Goal: Information Seeking & Learning: Find specific fact

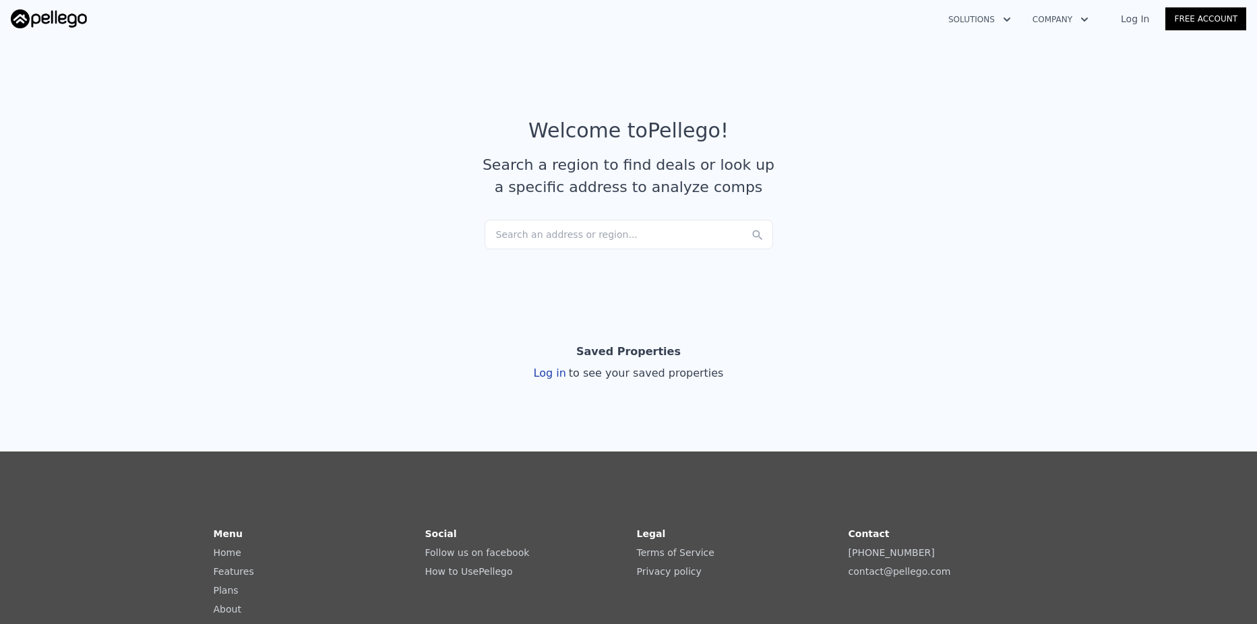
click at [555, 236] on div "Search an address or region..." at bounding box center [629, 235] width 288 height 30
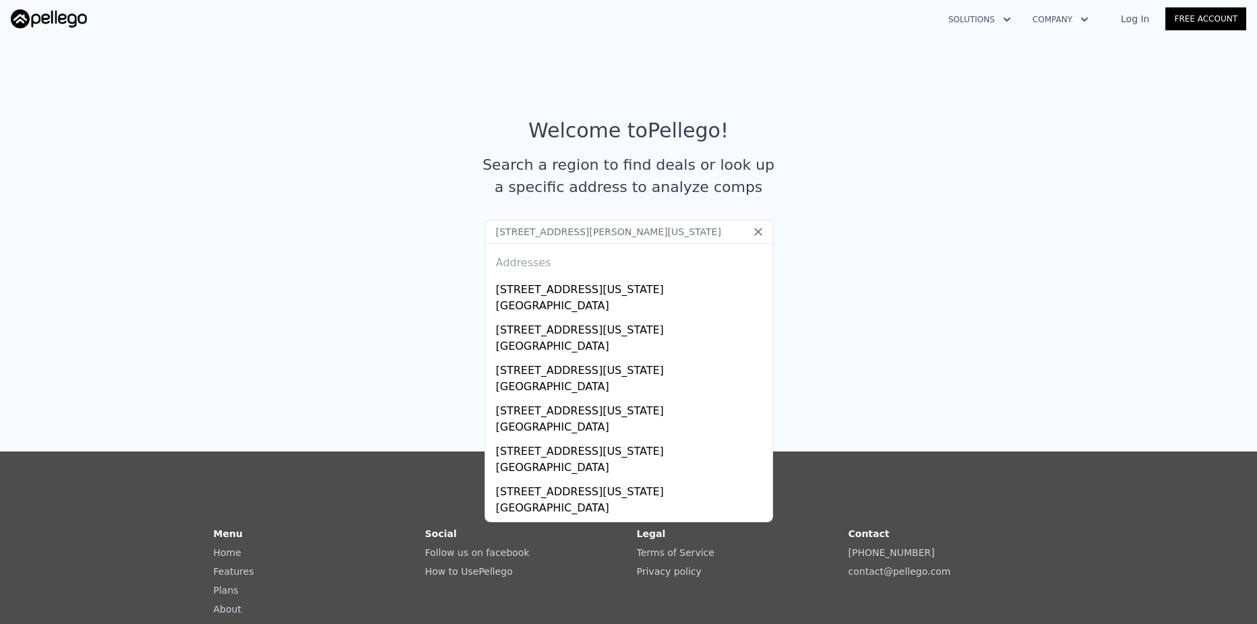
drag, startPoint x: 648, startPoint y: 230, endPoint x: 224, endPoint y: 214, distance: 424.3
click at [233, 218] on article "Welcome to Pellego ! Search a region to find deals or look up a specific addres…" at bounding box center [628, 169] width 863 height 101
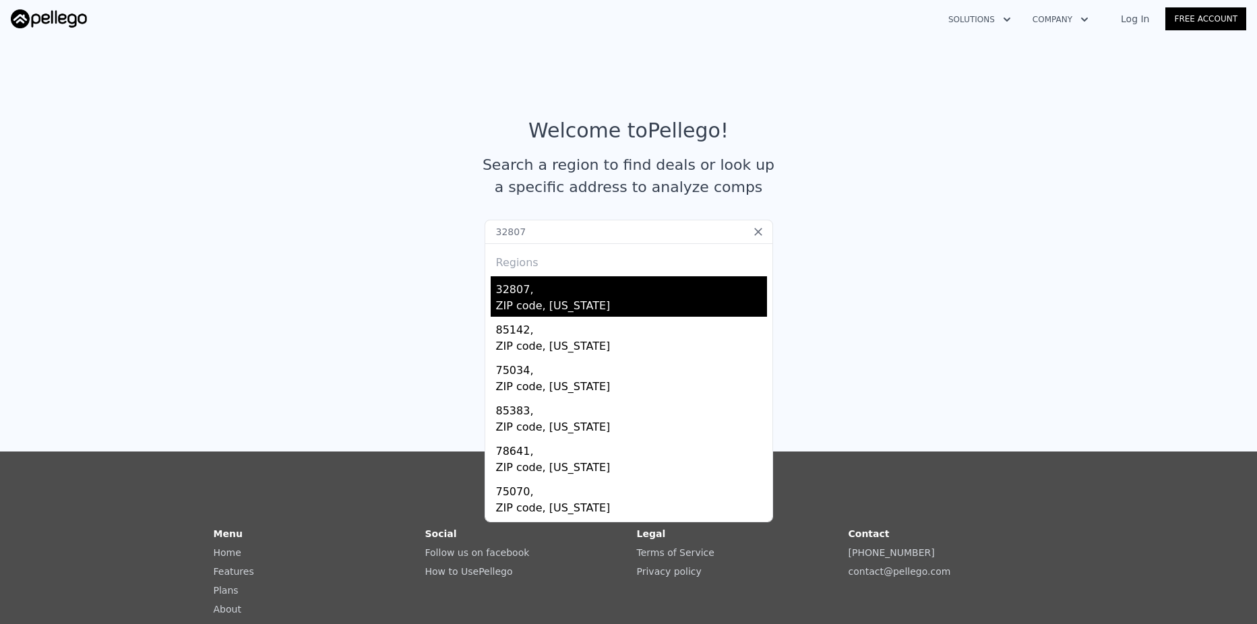
type input "32807"
click at [549, 295] on div "32807," at bounding box center [631, 287] width 271 height 22
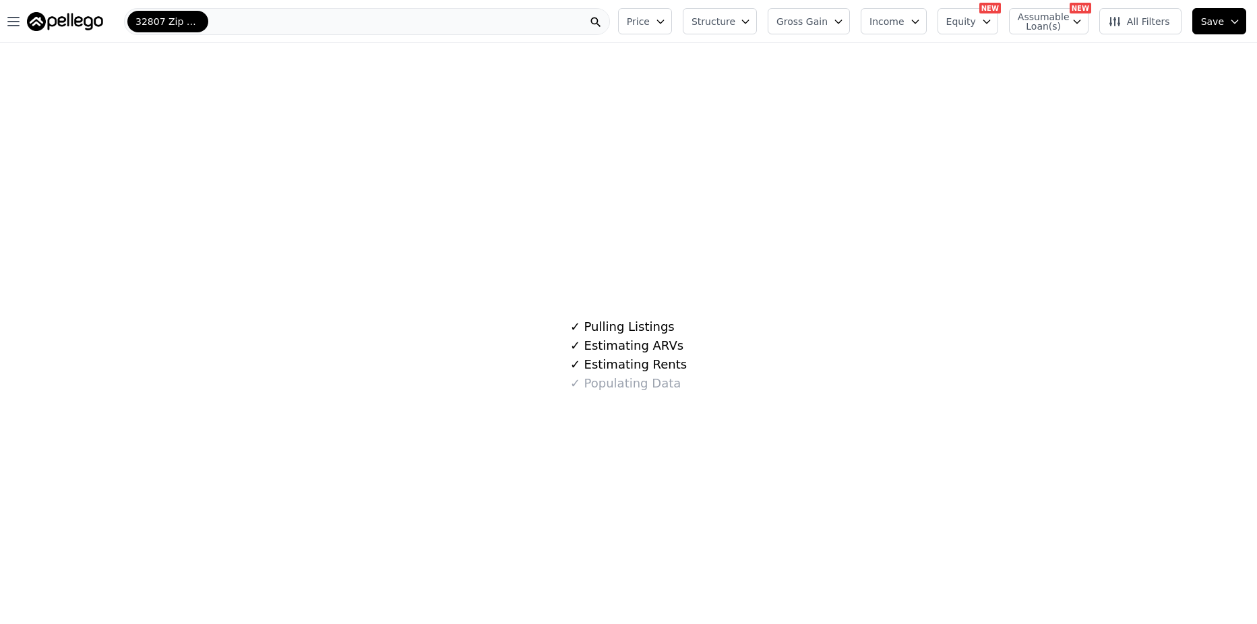
click at [603, 20] on icon at bounding box center [595, 22] width 13 height 13
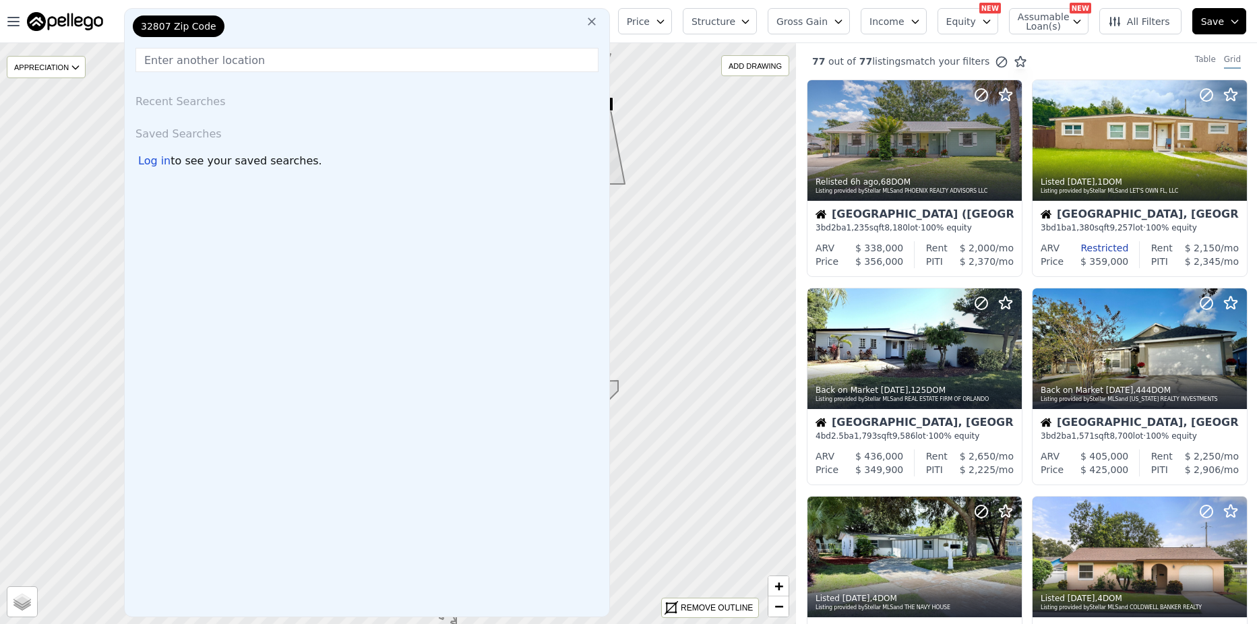
click at [599, 20] on icon at bounding box center [591, 21] width 13 height 13
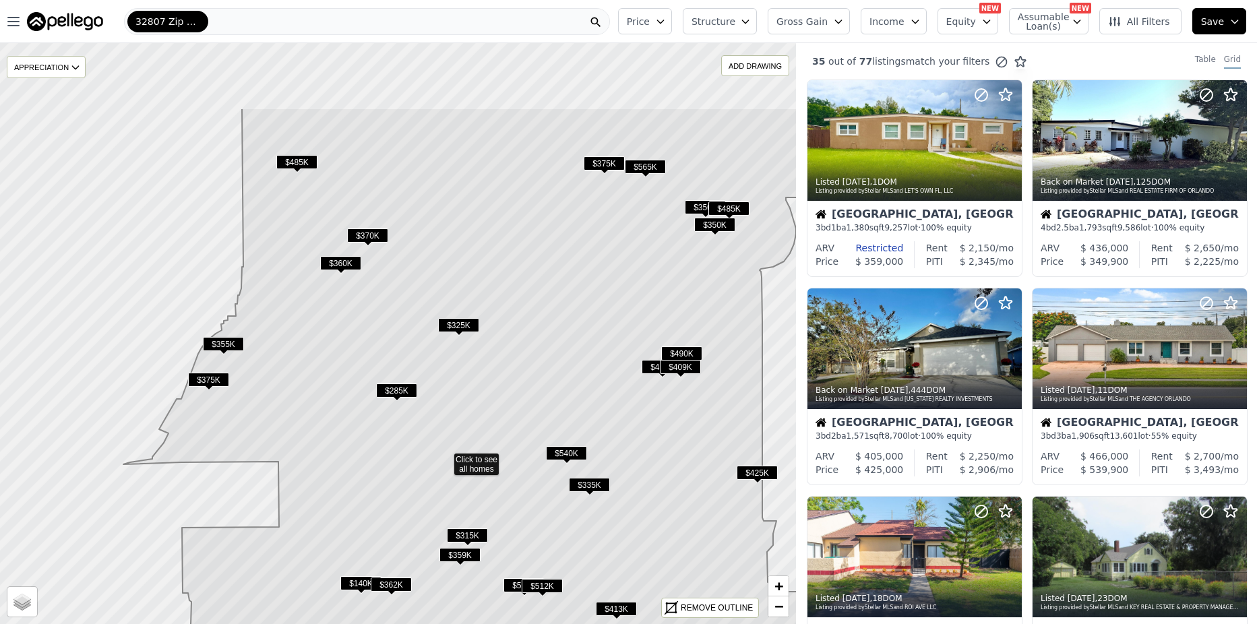
drag, startPoint x: 309, startPoint y: 328, endPoint x: 357, endPoint y: 452, distance: 132.7
click at [357, 452] on icon at bounding box center [409, 458] width 876 height 700
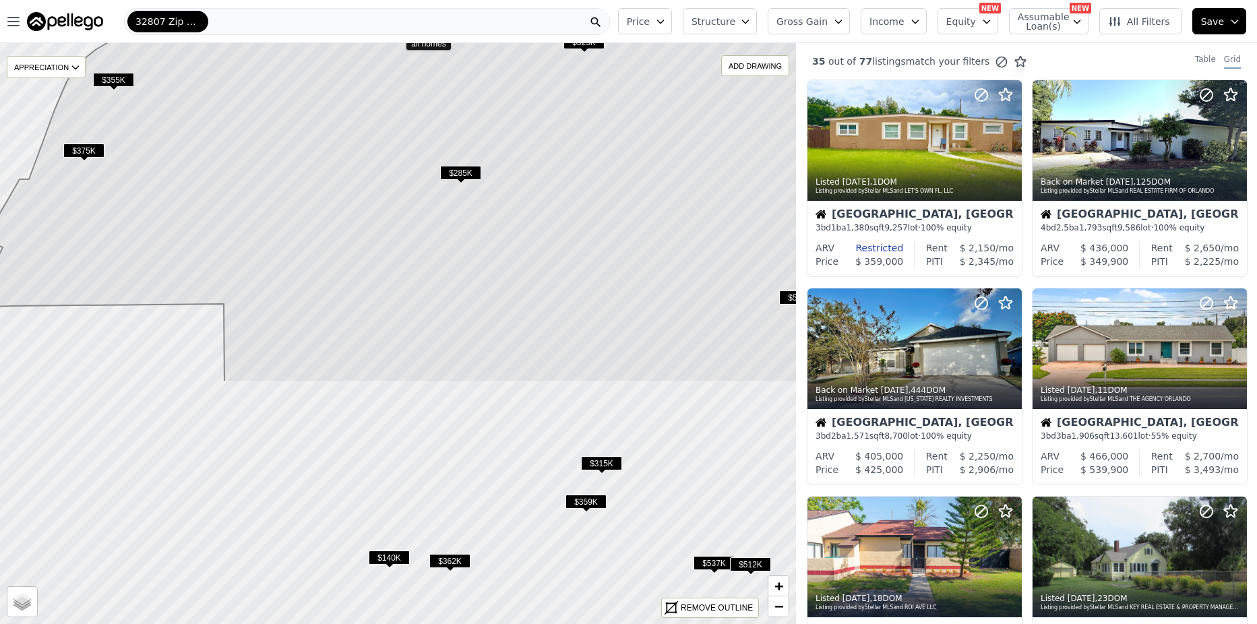
drag, startPoint x: 327, startPoint y: 532, endPoint x: 300, endPoint y: 173, distance: 360.9
click at [301, 168] on icon at bounding box center [397, 33] width 958 height 700
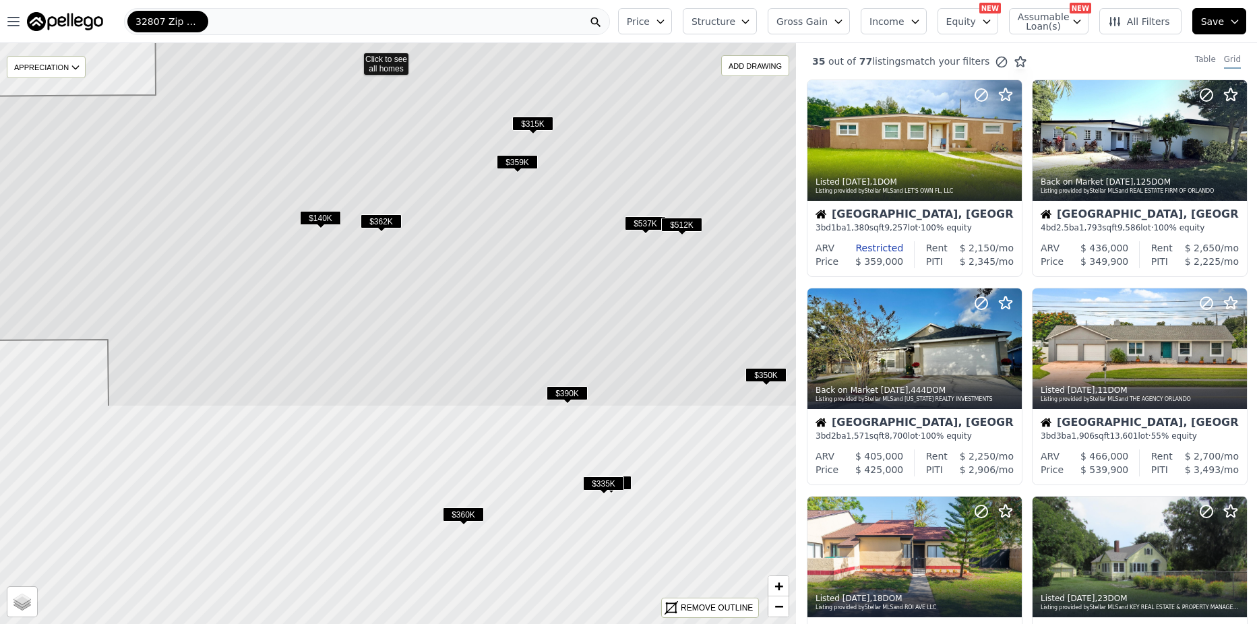
drag, startPoint x: 351, startPoint y: 585, endPoint x: 307, endPoint y: 309, distance: 279.8
click at [307, 309] on icon at bounding box center [354, 57] width 958 height 700
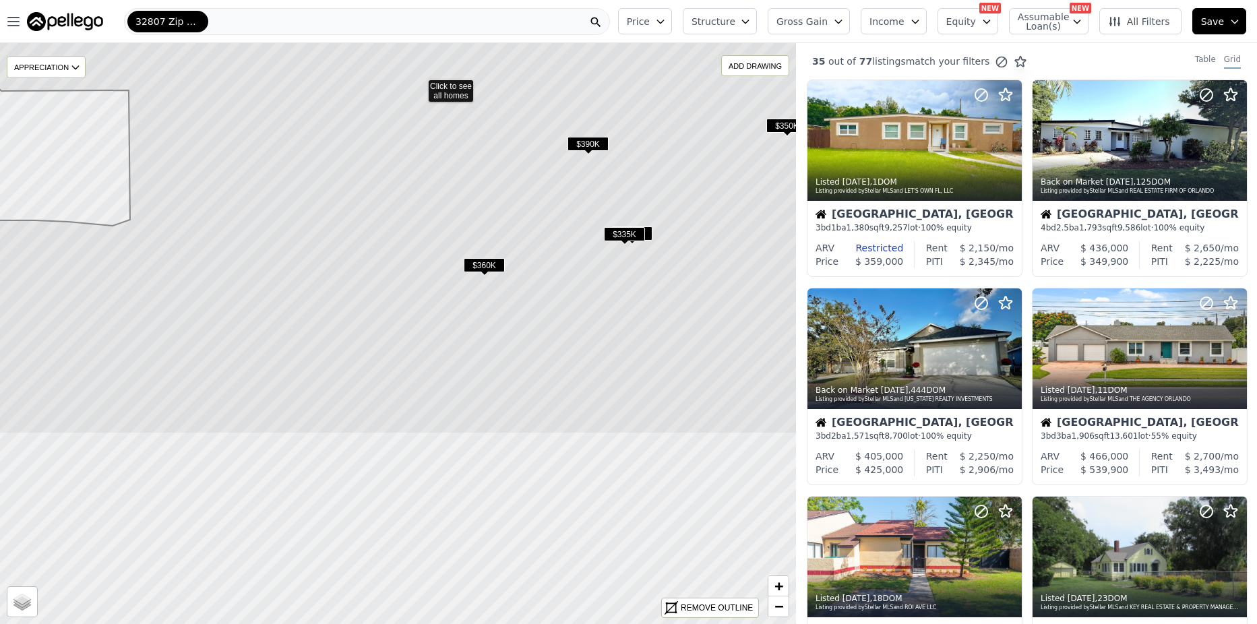
drag, startPoint x: 292, startPoint y: 442, endPoint x: 313, endPoint y: 193, distance: 250.3
click at [313, 193] on icon at bounding box center [419, 84] width 958 height 700
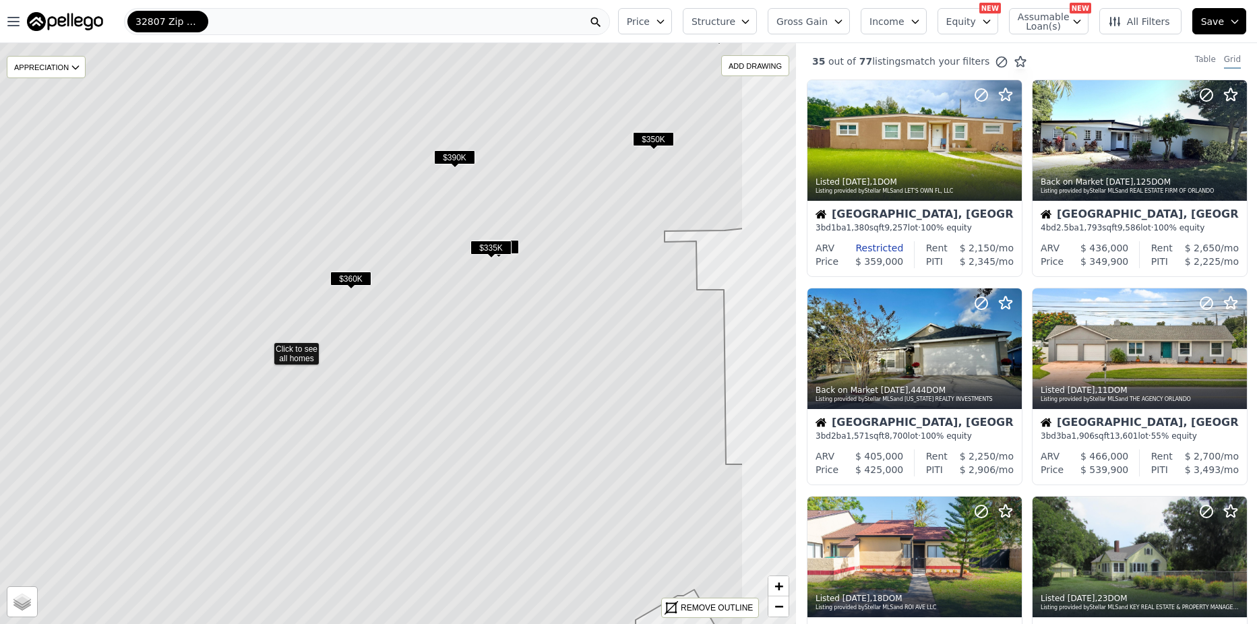
drag, startPoint x: 394, startPoint y: 410, endPoint x: 260, endPoint y: 423, distance: 134.1
click at [260, 423] on icon at bounding box center [265, 347] width 958 height 700
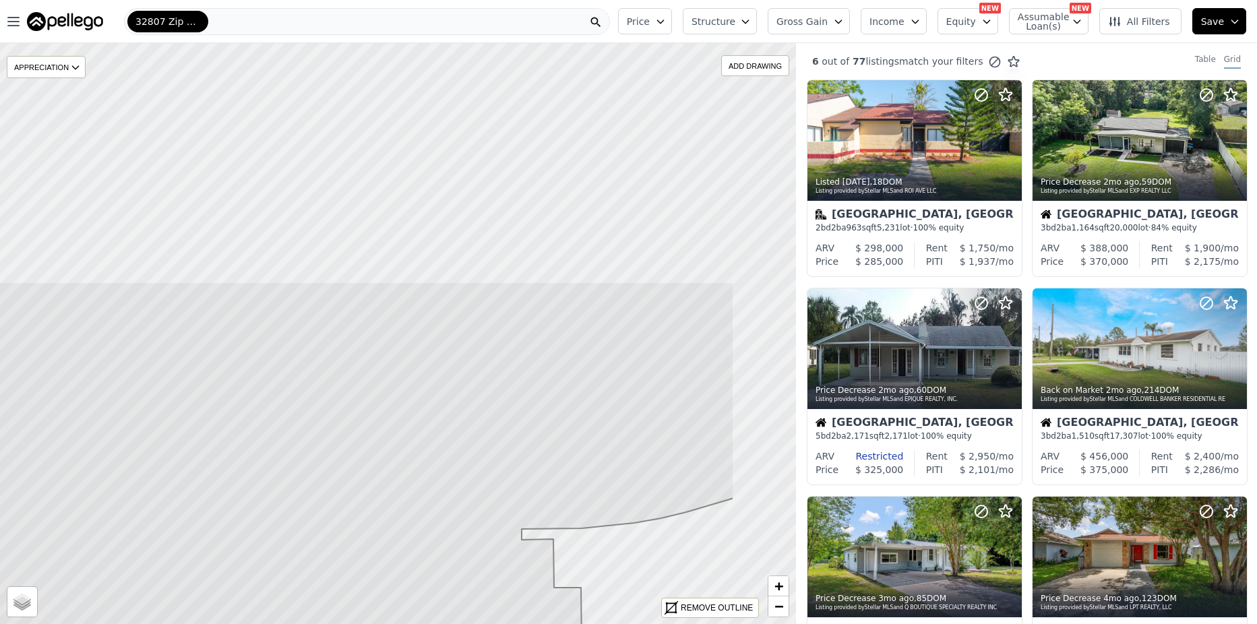
drag, startPoint x: 599, startPoint y: 276, endPoint x: 456, endPoint y: 574, distance: 330.4
click at [456, 574] on icon at bounding box center [255, 632] width 958 height 700
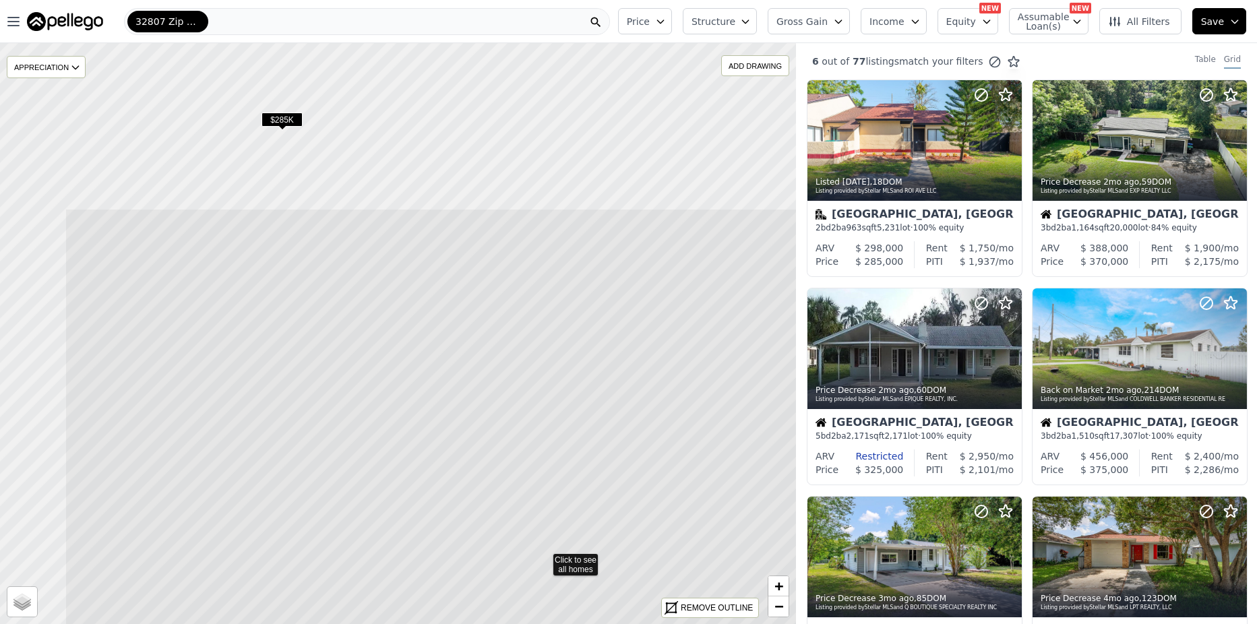
drag, startPoint x: 387, startPoint y: 351, endPoint x: 532, endPoint y: 576, distance: 267.5
click at [532, 576] on icon at bounding box center [544, 558] width 958 height 700
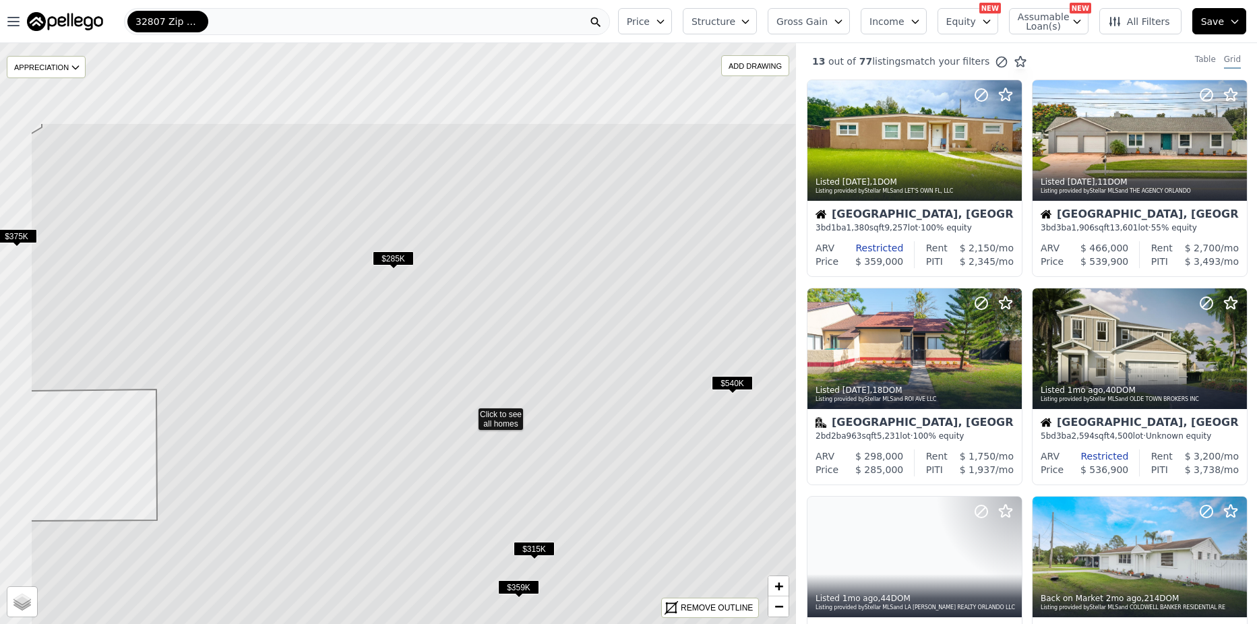
drag, startPoint x: 295, startPoint y: 359, endPoint x: 412, endPoint y: 503, distance: 185.0
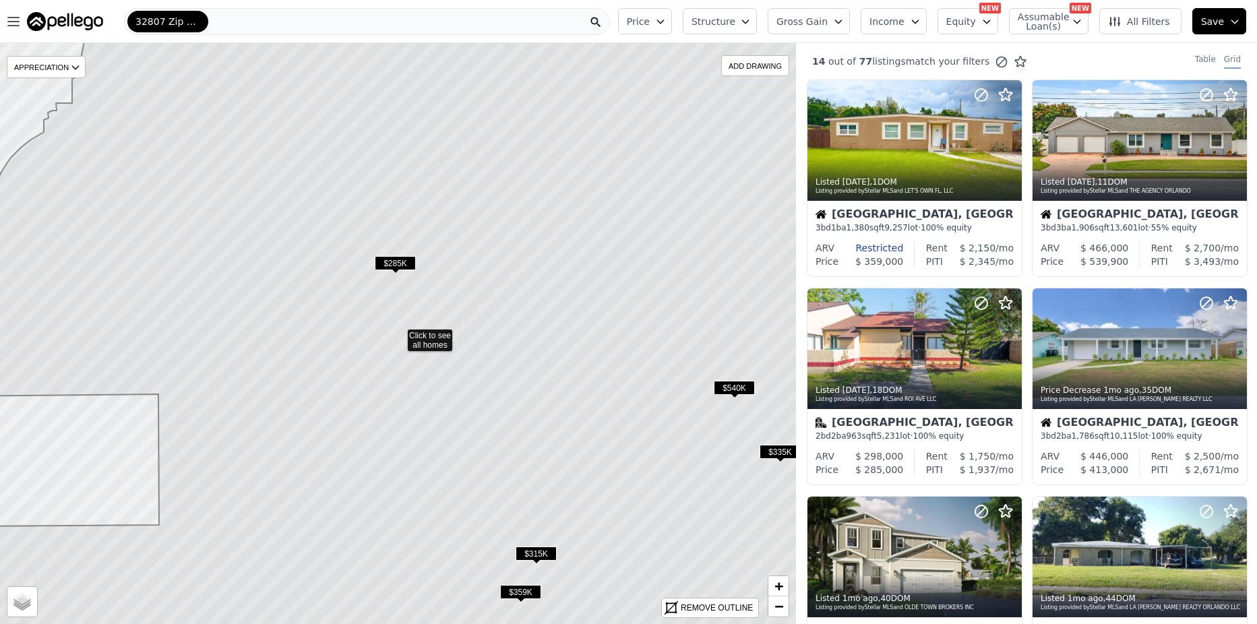
click at [990, 22] on icon "button" at bounding box center [986, 21] width 11 height 11
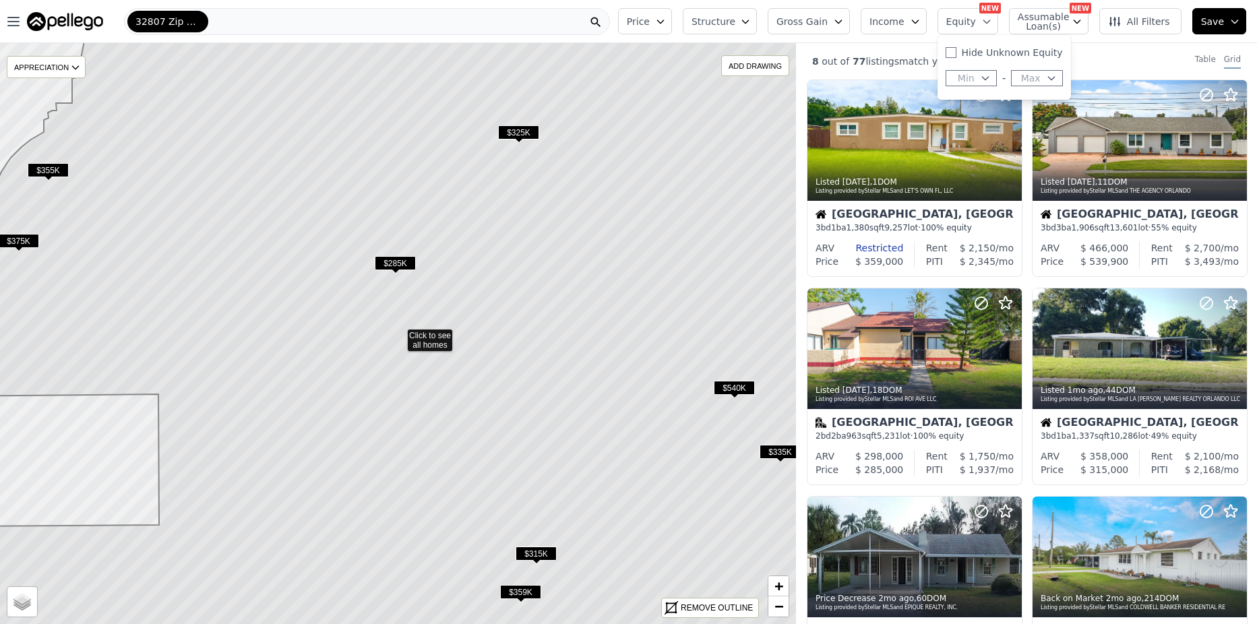
click at [990, 22] on icon "button" at bounding box center [986, 21] width 11 height 11
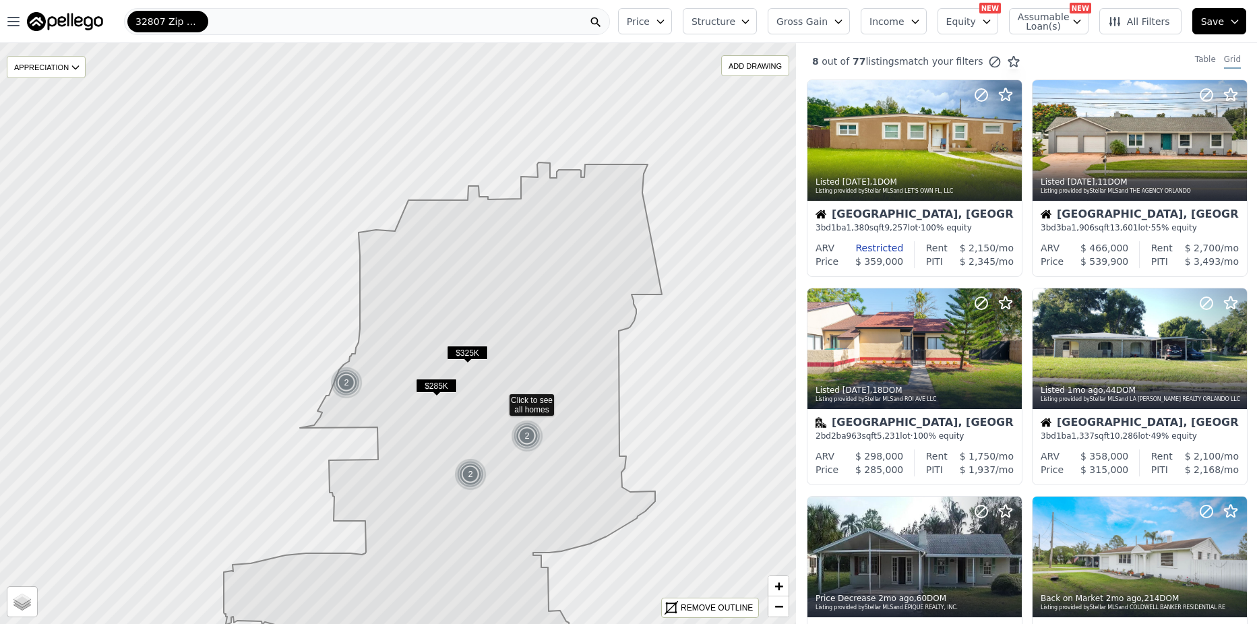
drag, startPoint x: 284, startPoint y: 357, endPoint x: 387, endPoint y: 422, distance: 121.5
click at [387, 422] on icon at bounding box center [443, 448] width 438 height 573
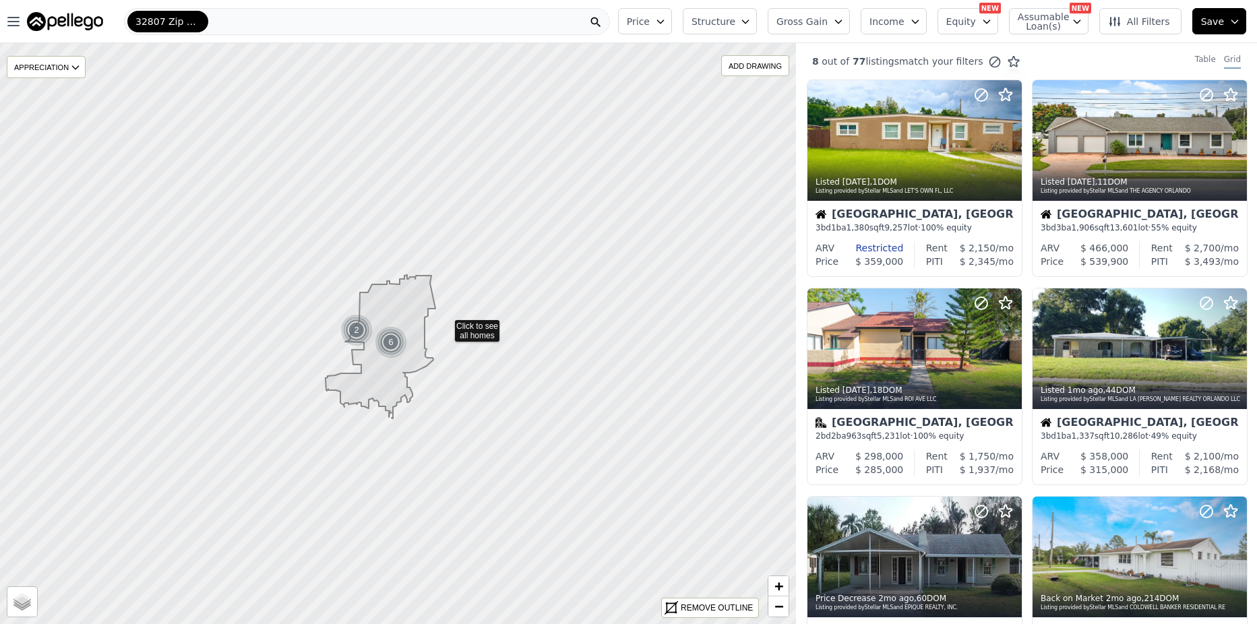
drag, startPoint x: 464, startPoint y: 407, endPoint x: 419, endPoint y: 309, distance: 107.4
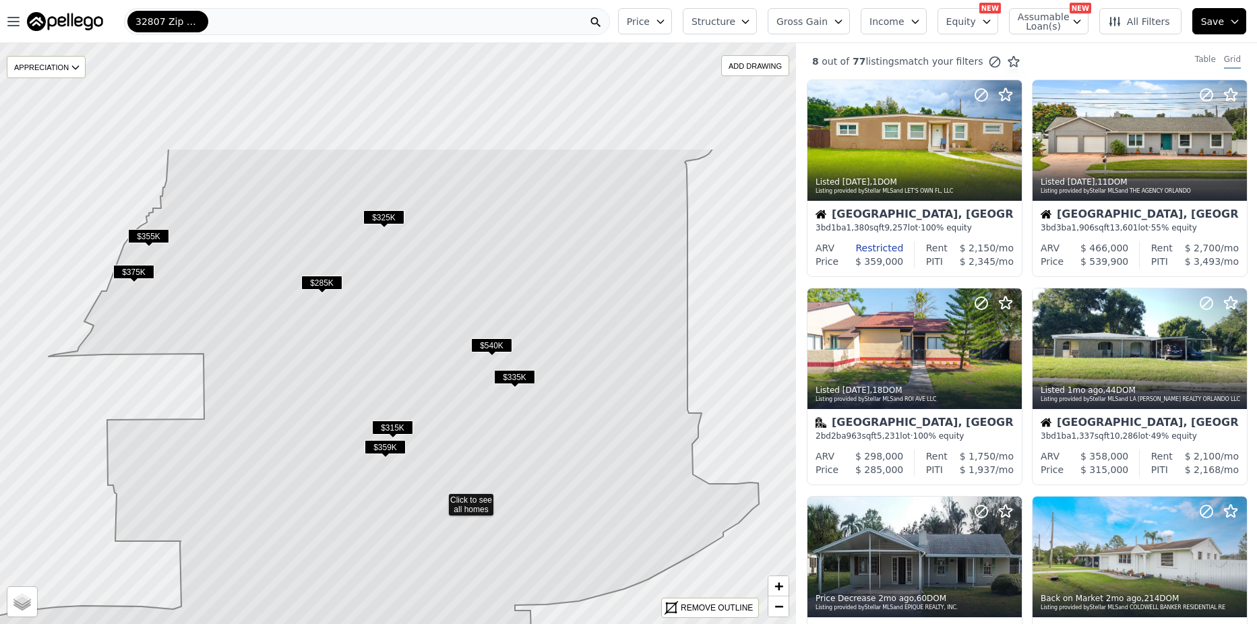
drag, startPoint x: 381, startPoint y: 278, endPoint x: 422, endPoint y: 446, distance: 172.1
click at [422, 446] on icon at bounding box center [359, 498] width 799 height 700
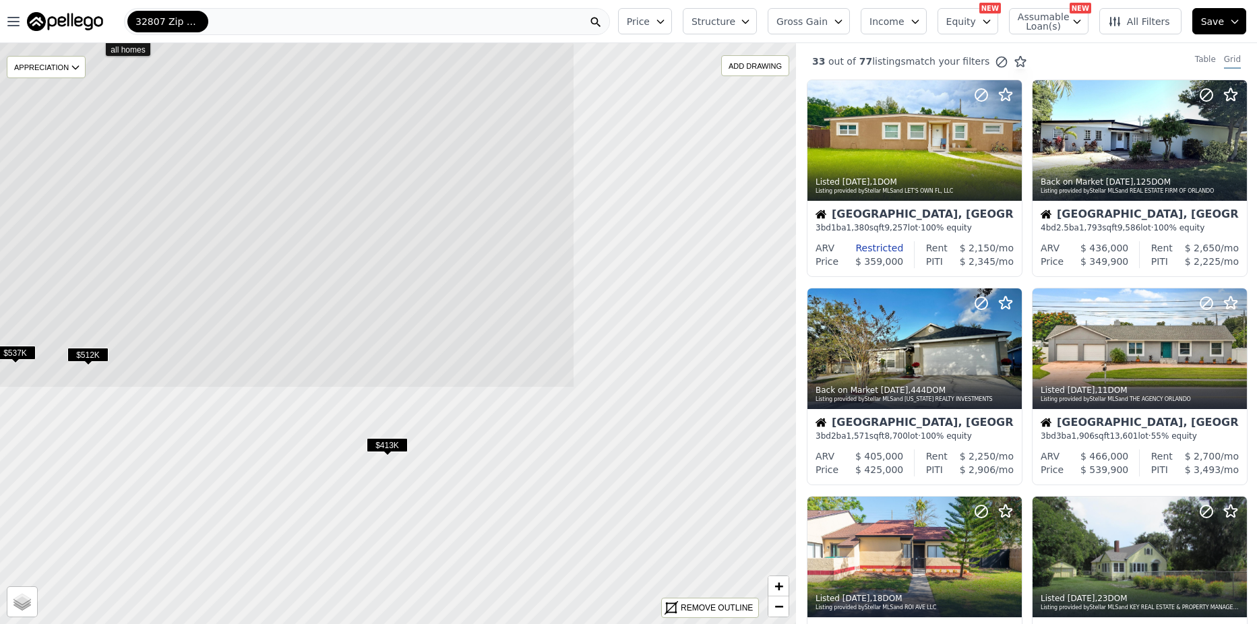
drag, startPoint x: 449, startPoint y: 289, endPoint x: 147, endPoint y: -7, distance: 422.8
click at [147, 0] on html "Open main menu 32807 Zip Code Price Structure Gross Gain Income Equity NEW Assu…" at bounding box center [628, 312] width 1257 height 624
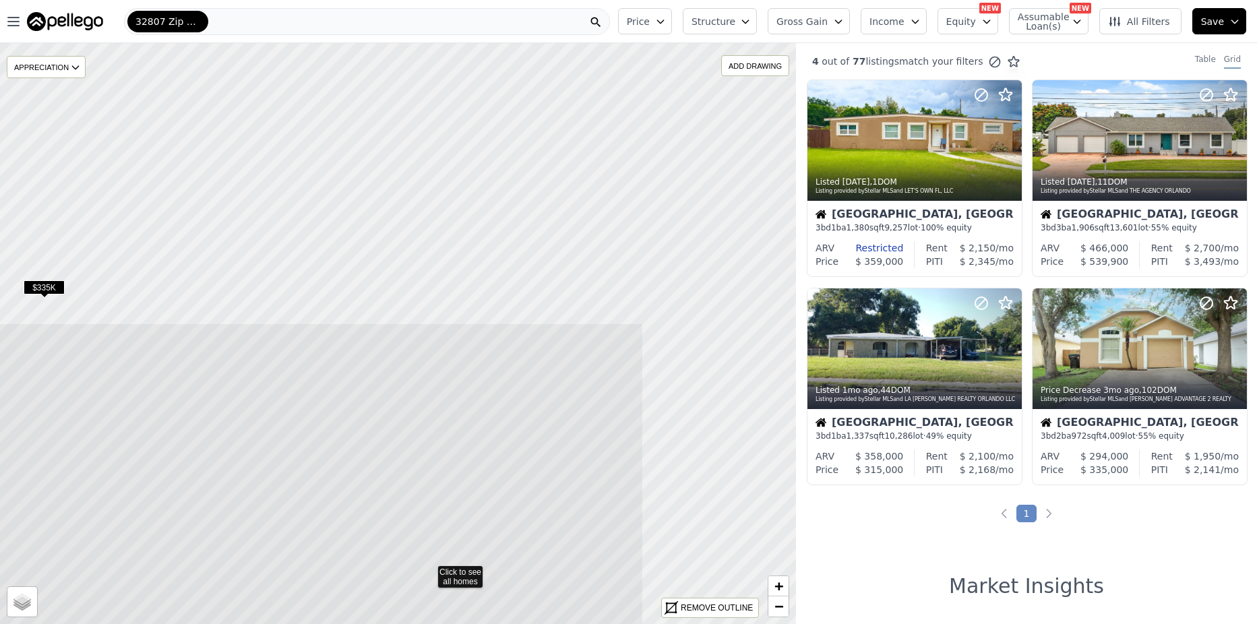
drag, startPoint x: 365, startPoint y: 284, endPoint x: 148, endPoint y: 623, distance: 402.2
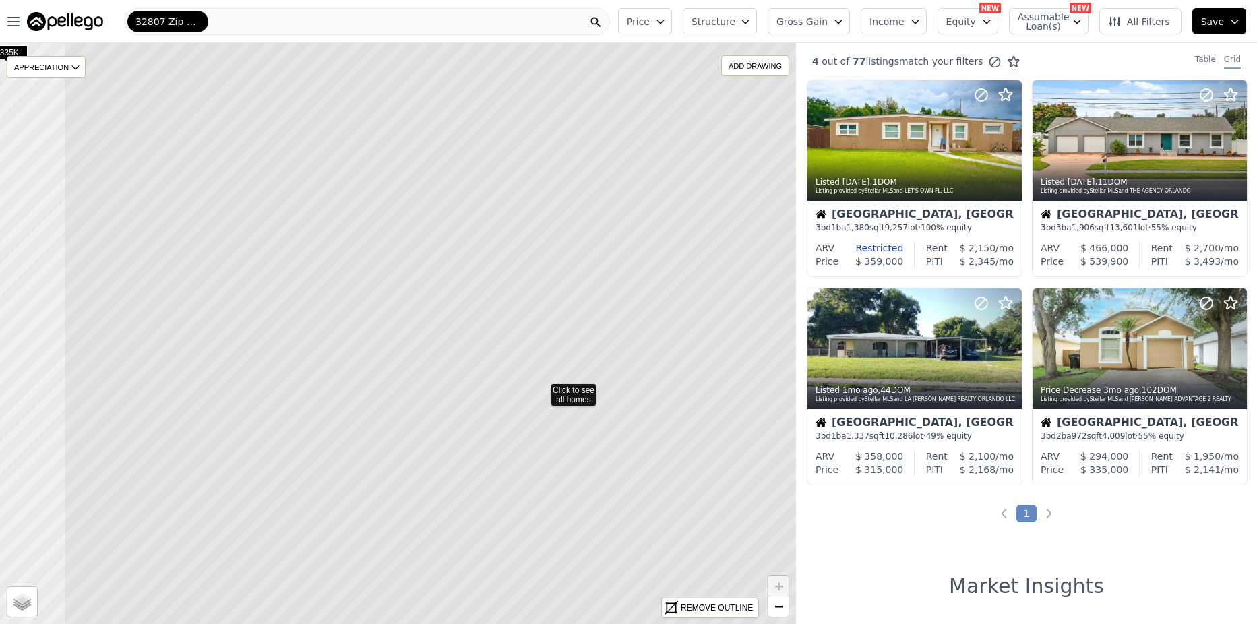
drag, startPoint x: 380, startPoint y: 481, endPoint x: 545, endPoint y: 537, distance: 174.6
click at [534, 543] on icon at bounding box center [542, 388] width 958 height 700
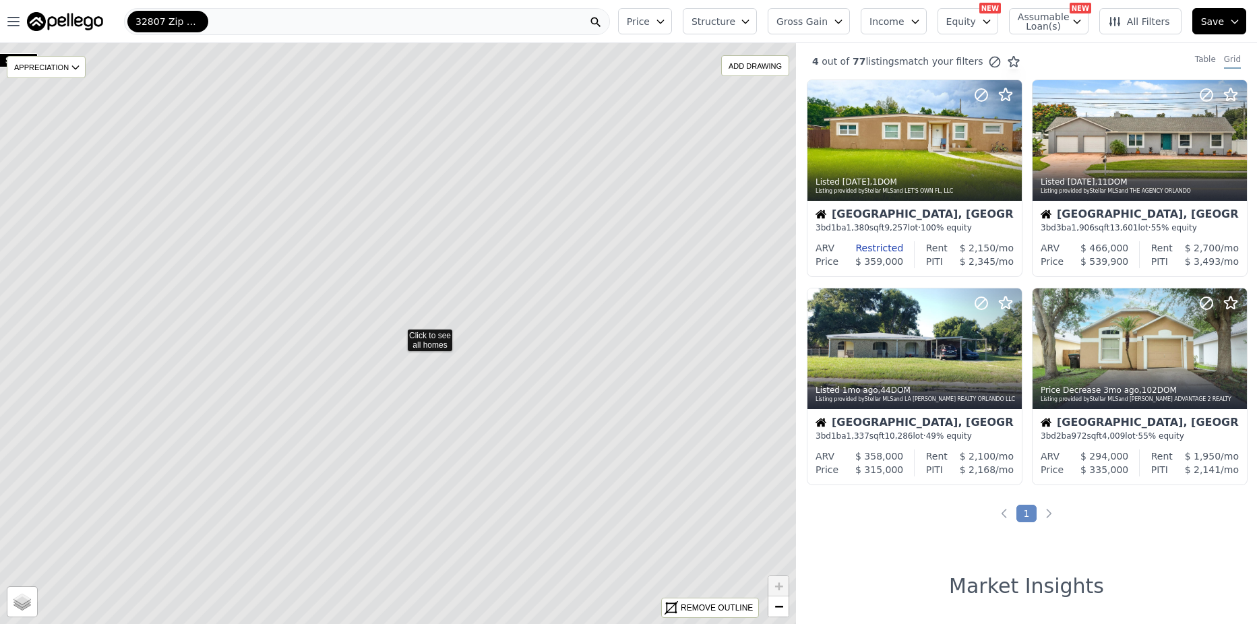
click at [417, 338] on icon at bounding box center [398, 334] width 958 height 700
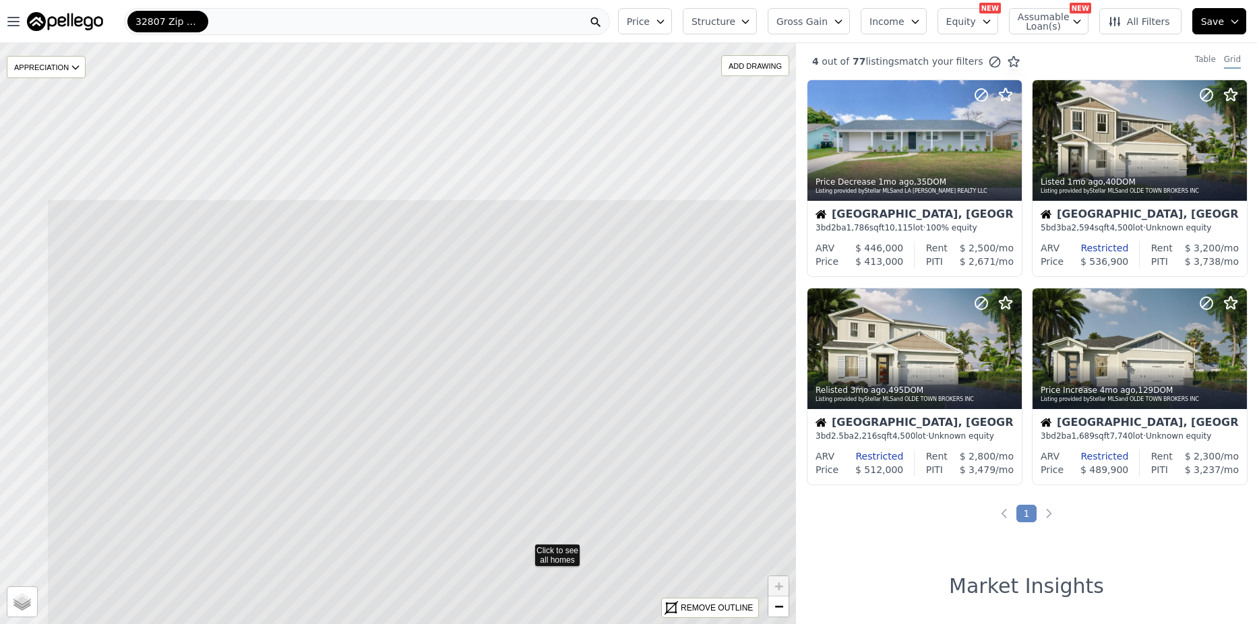
drag, startPoint x: 273, startPoint y: 394, endPoint x: 400, endPoint y: 609, distance: 249.9
click at [400, 609] on icon at bounding box center [526, 549] width 958 height 700
drag, startPoint x: 237, startPoint y: 433, endPoint x: 365, endPoint y: 655, distance: 255.7
click at [365, 623] on html "Open main menu 32807 Zip Code Price Structure Gross Gain Income Equity NEW Assu…" at bounding box center [628, 312] width 1257 height 624
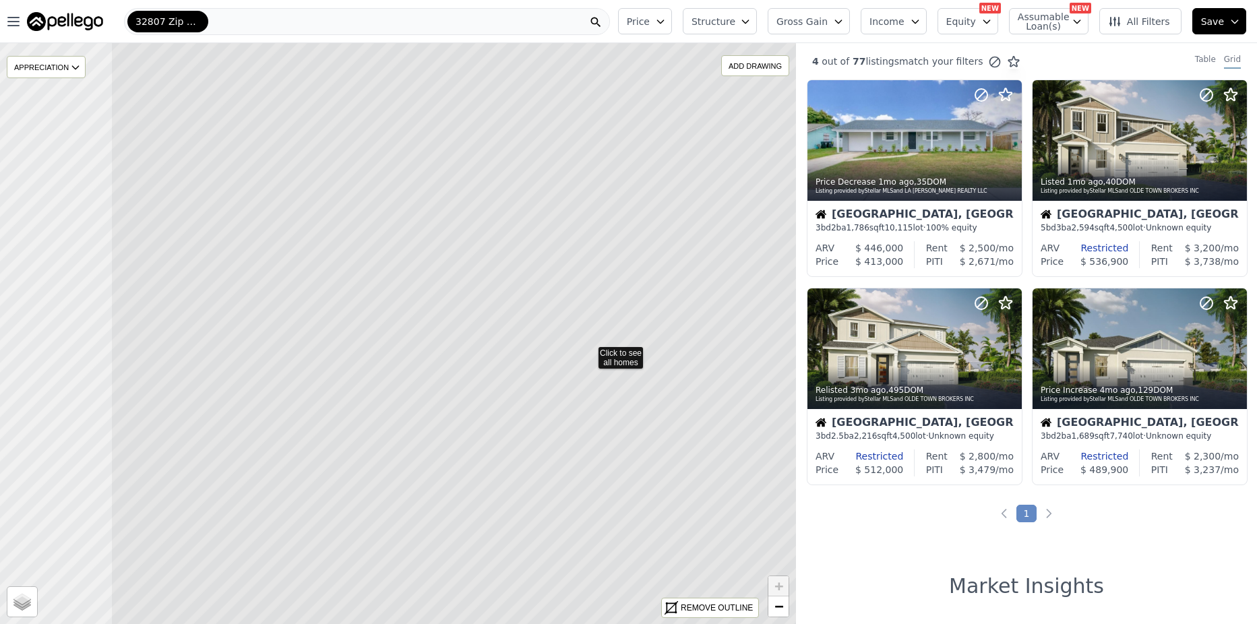
drag, startPoint x: 253, startPoint y: 432, endPoint x: 444, endPoint y: 450, distance: 192.2
click at [444, 450] on icon at bounding box center [590, 351] width 958 height 700
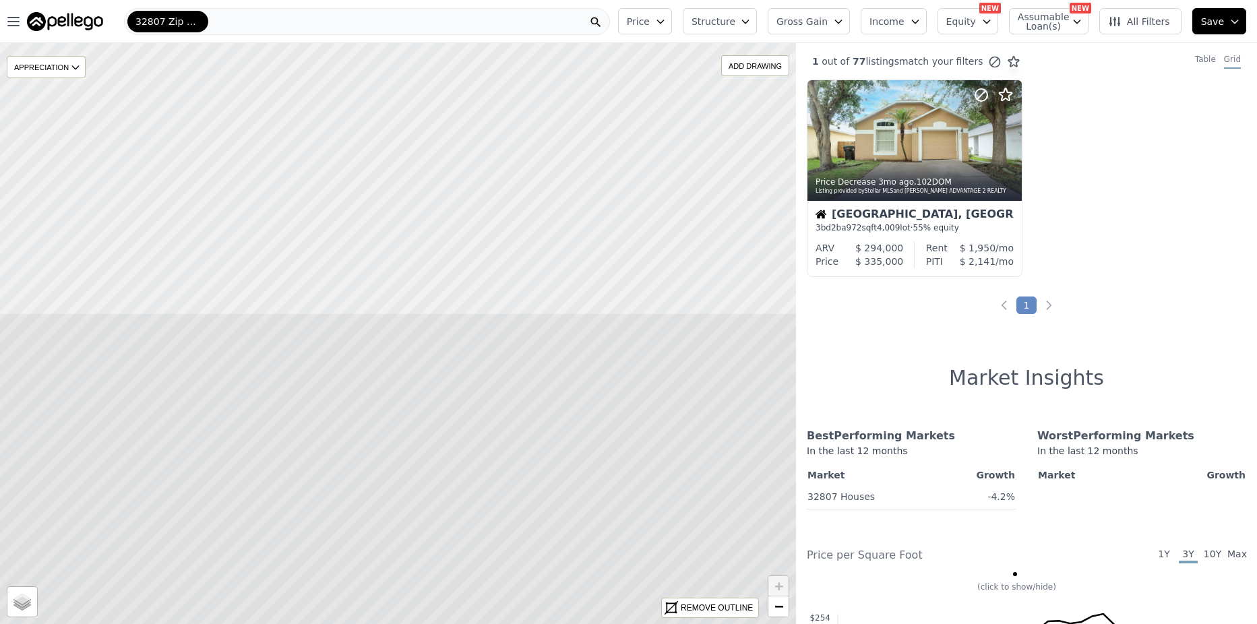
drag, startPoint x: 322, startPoint y: 268, endPoint x: 346, endPoint y: 611, distance: 343.9
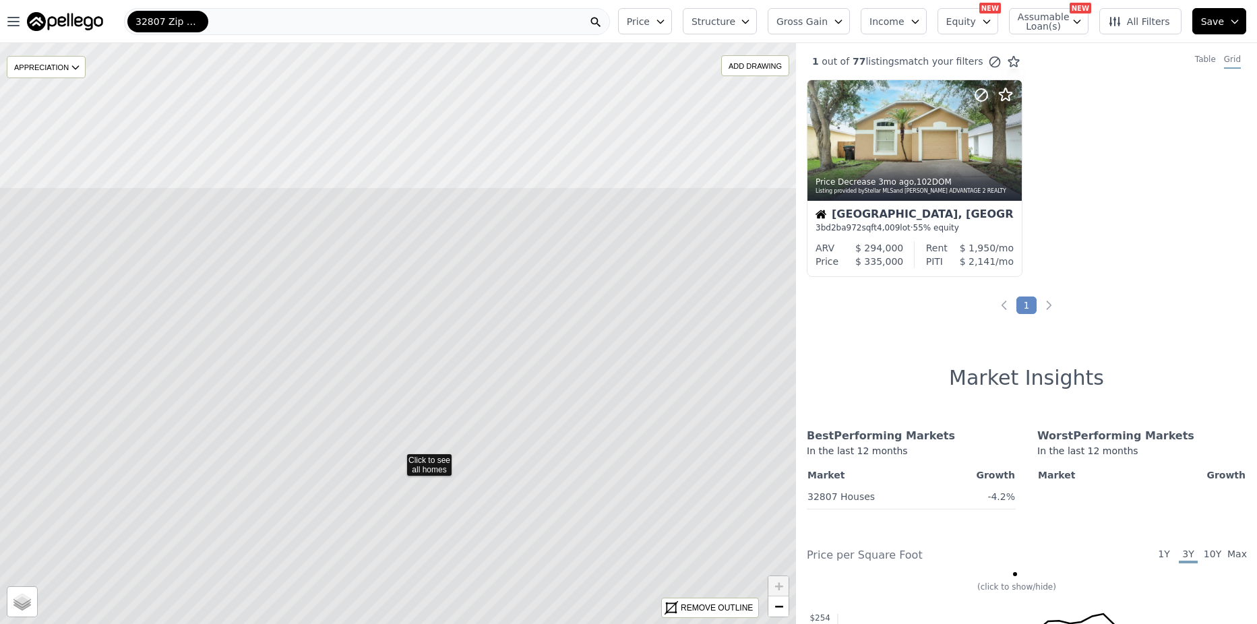
drag, startPoint x: 346, startPoint y: 353, endPoint x: 354, endPoint y: 598, distance: 244.8
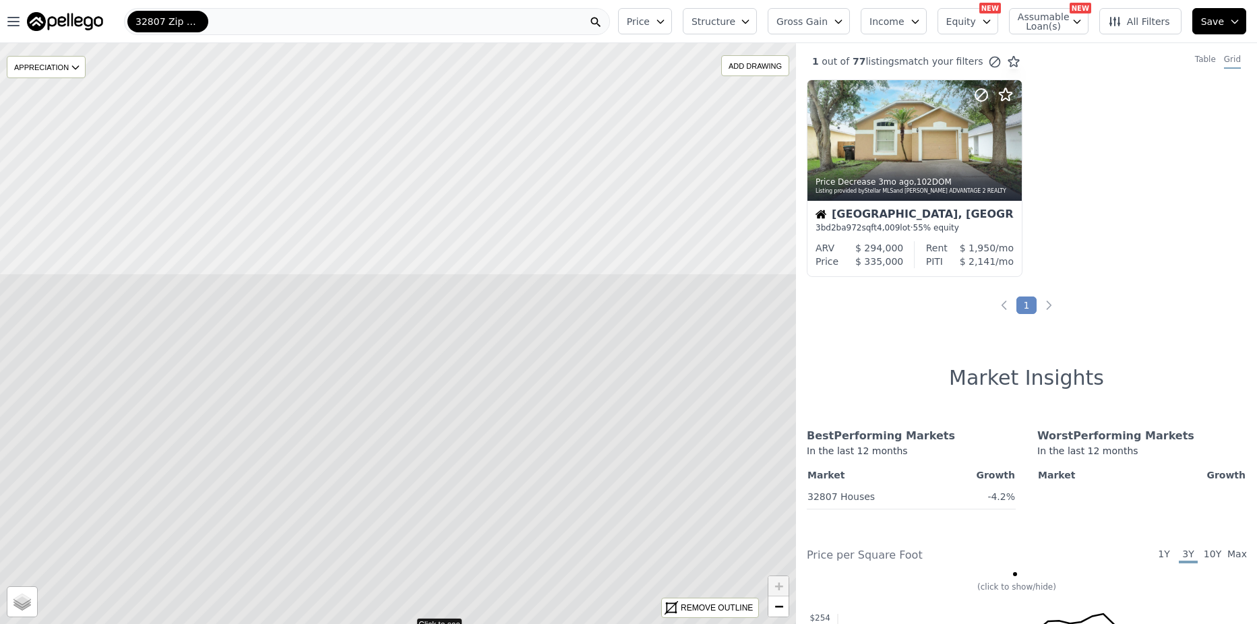
drag, startPoint x: 331, startPoint y: 314, endPoint x: 341, endPoint y: 603, distance: 289.3
click at [341, 603] on icon at bounding box center [408, 623] width 958 height 700
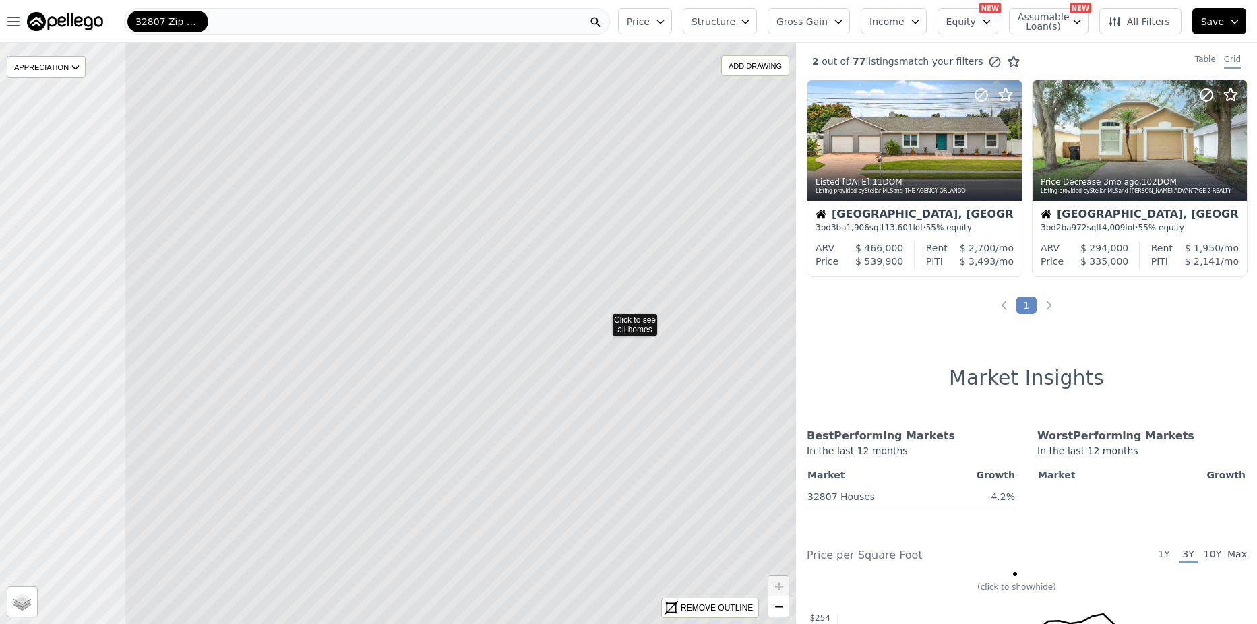
drag, startPoint x: 325, startPoint y: 436, endPoint x: 530, endPoint y: 421, distance: 205.5
click at [530, 421] on icon at bounding box center [603, 318] width 958 height 700
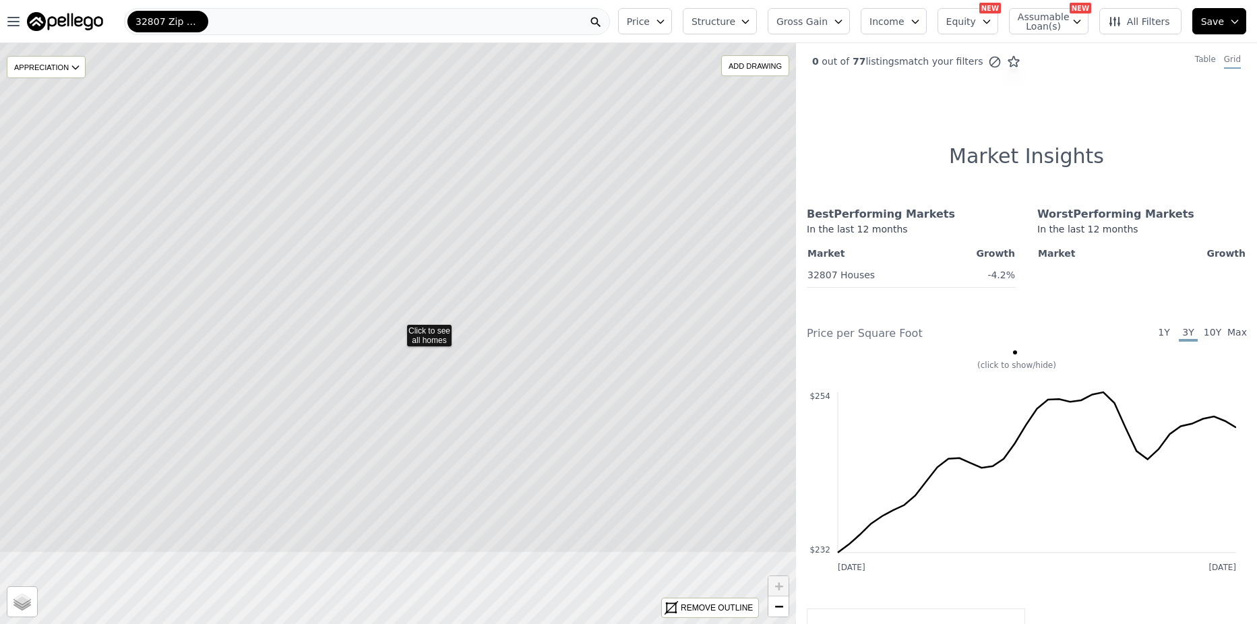
drag, startPoint x: 421, startPoint y: 554, endPoint x: 448, endPoint y: 429, distance: 128.2
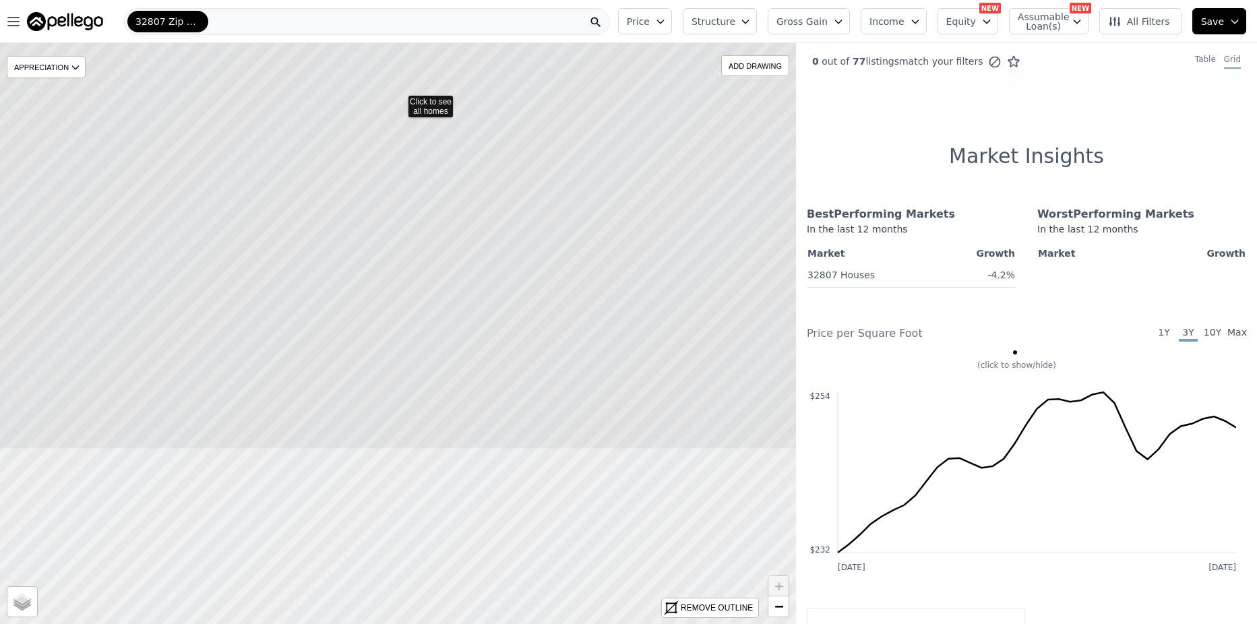
drag, startPoint x: 470, startPoint y: 562, endPoint x: 470, endPoint y: 336, distance: 226.5
click at [471, 326] on icon at bounding box center [399, 100] width 958 height 700
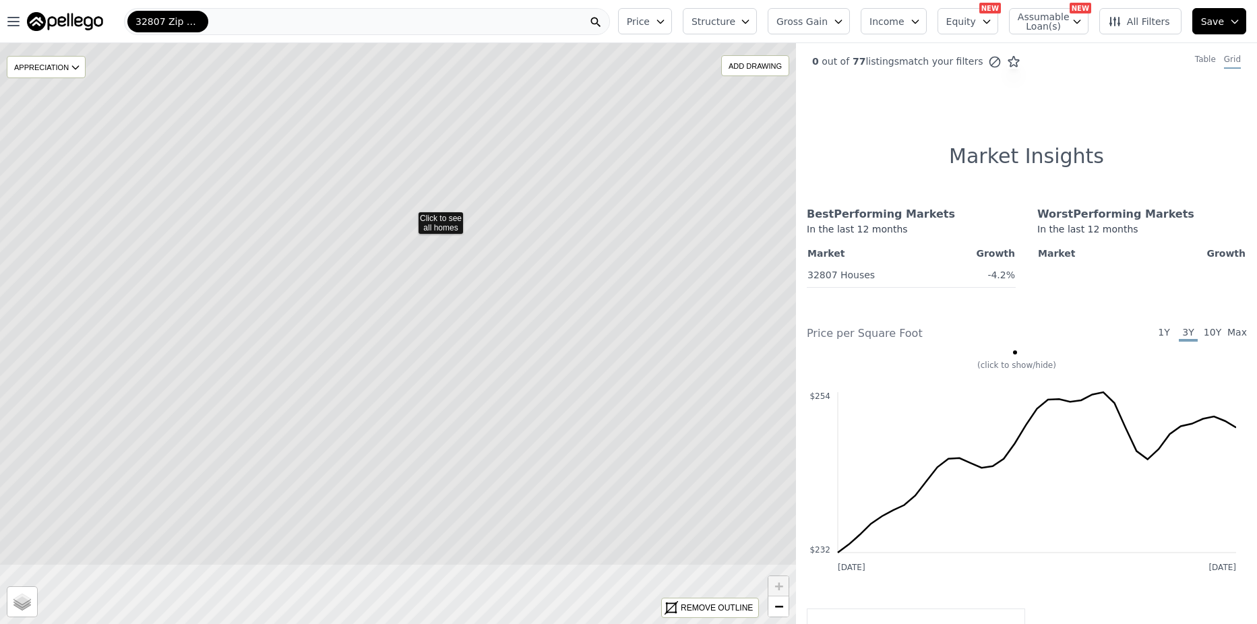
drag, startPoint x: 483, startPoint y: 533, endPoint x: 493, endPoint y: 398, distance: 135.9
click at [493, 398] on icon at bounding box center [410, 217] width 958 height 700
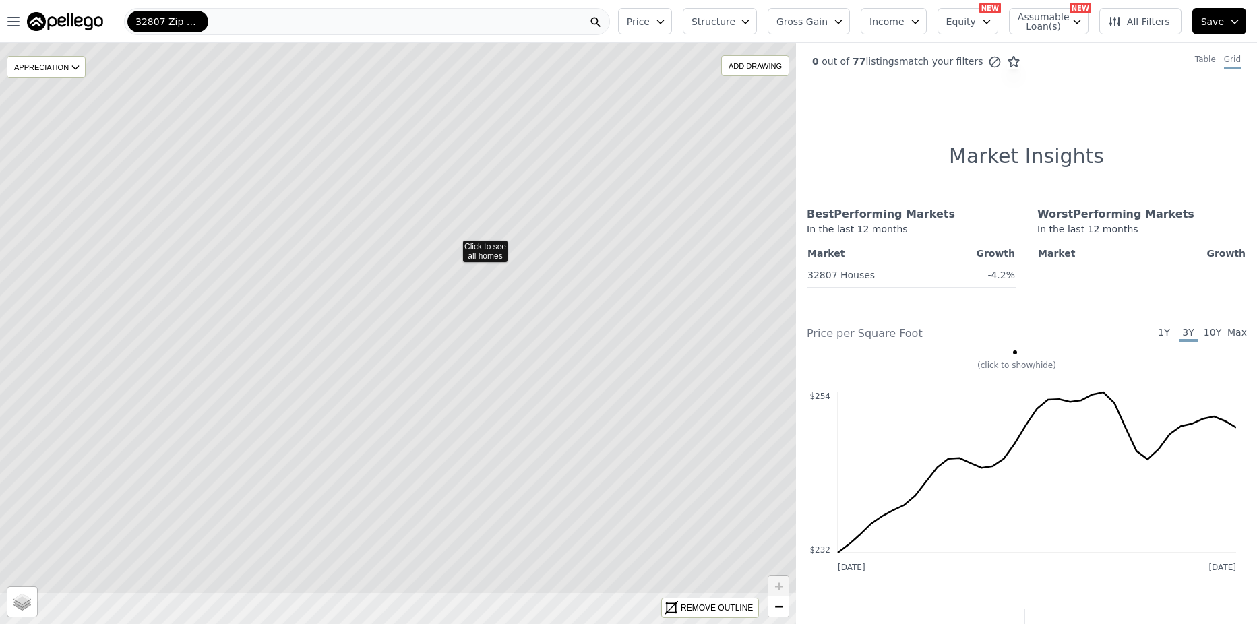
drag, startPoint x: 408, startPoint y: 523, endPoint x: 459, endPoint y: 439, distance: 98.6
click at [459, 439] on icon at bounding box center [454, 245] width 958 height 700
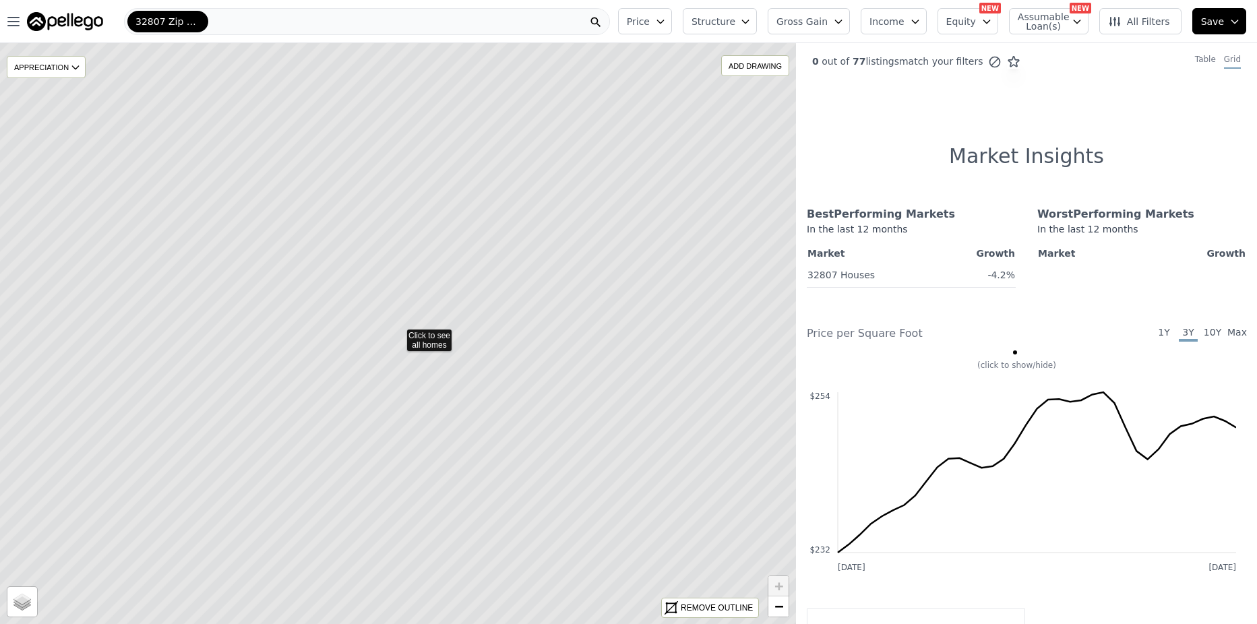
click at [425, 405] on icon at bounding box center [398, 334] width 958 height 700
click at [423, 336] on icon at bounding box center [398, 334] width 958 height 700
click at [430, 328] on icon at bounding box center [398, 334] width 958 height 700
click at [428, 341] on icon at bounding box center [398, 334] width 958 height 700
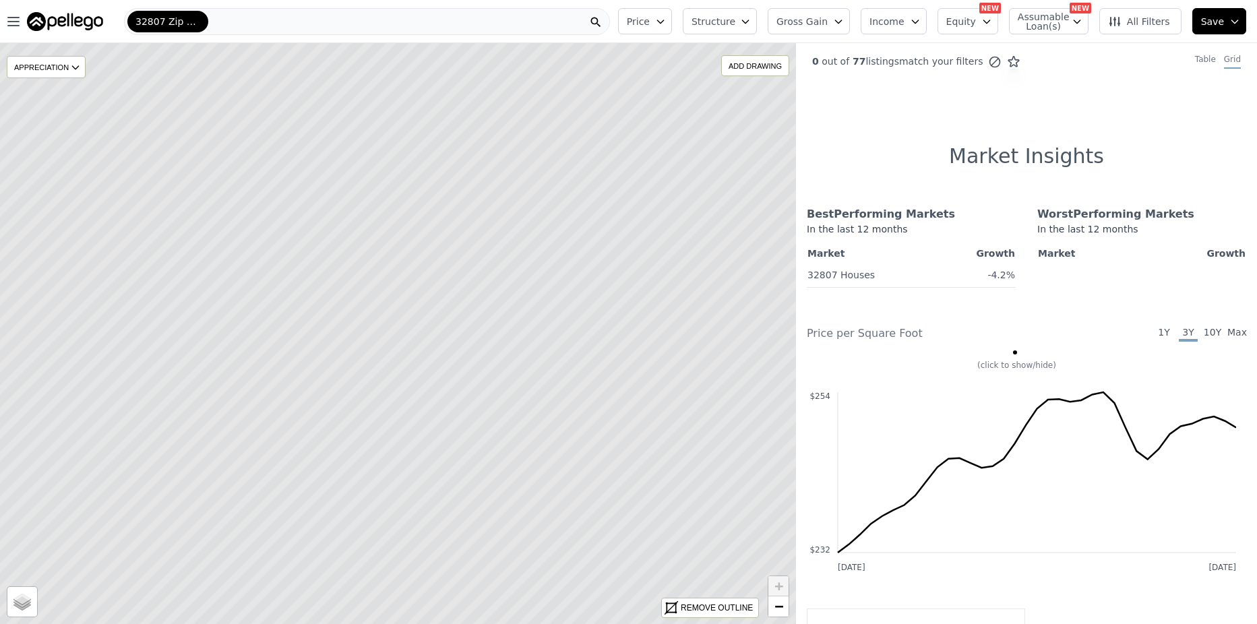
click at [428, 341] on icon at bounding box center [398, 334] width 958 height 700
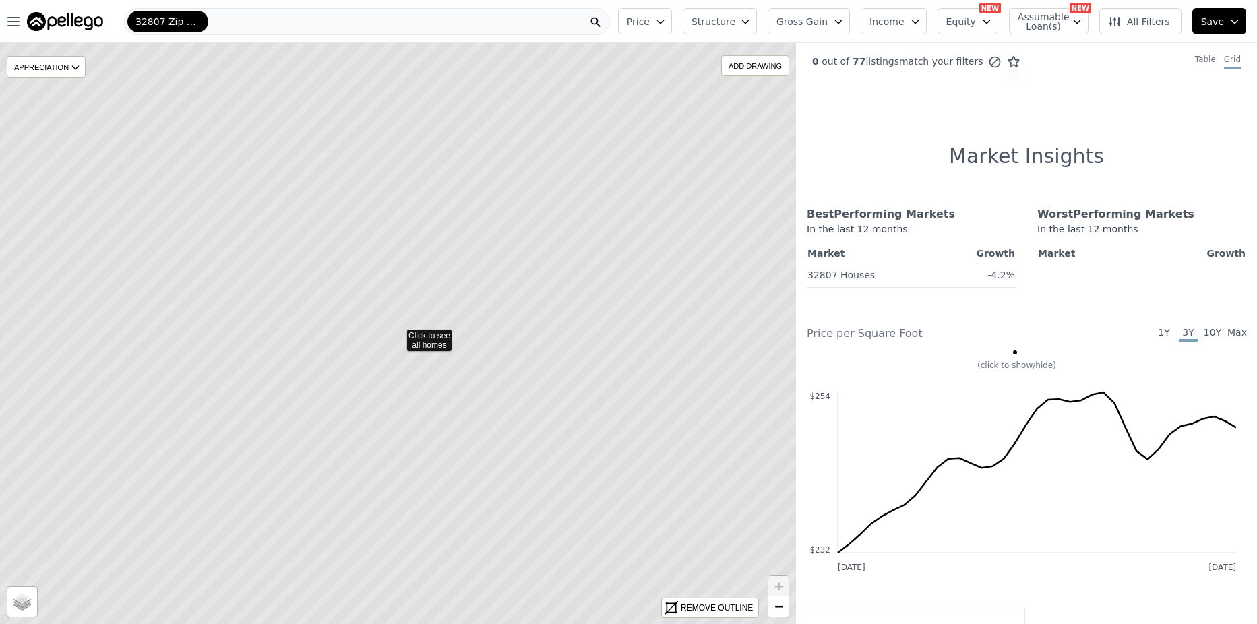
click at [435, 335] on icon at bounding box center [398, 334] width 958 height 700
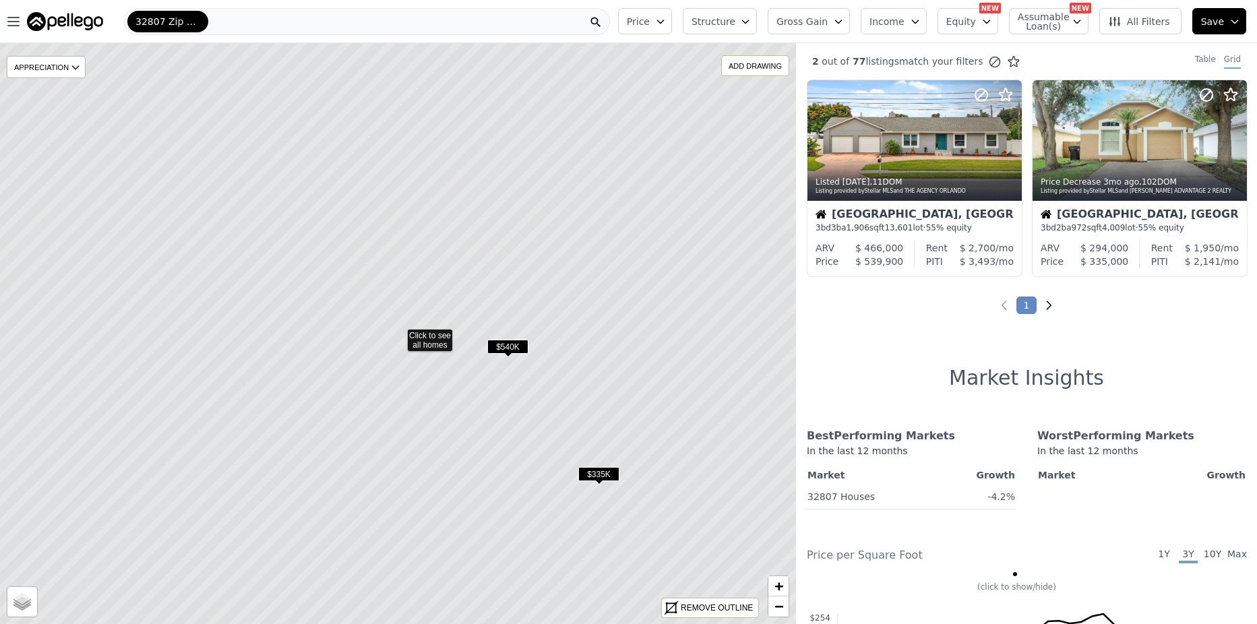
click at [1043, 303] on icon "Next page" at bounding box center [1048, 305] width 13 height 13
click at [418, 341] on icon at bounding box center [398, 334] width 958 height 700
drag, startPoint x: 559, startPoint y: 483, endPoint x: 520, endPoint y: 438, distance: 59.2
click at [520, 438] on icon at bounding box center [359, 289] width 958 height 700
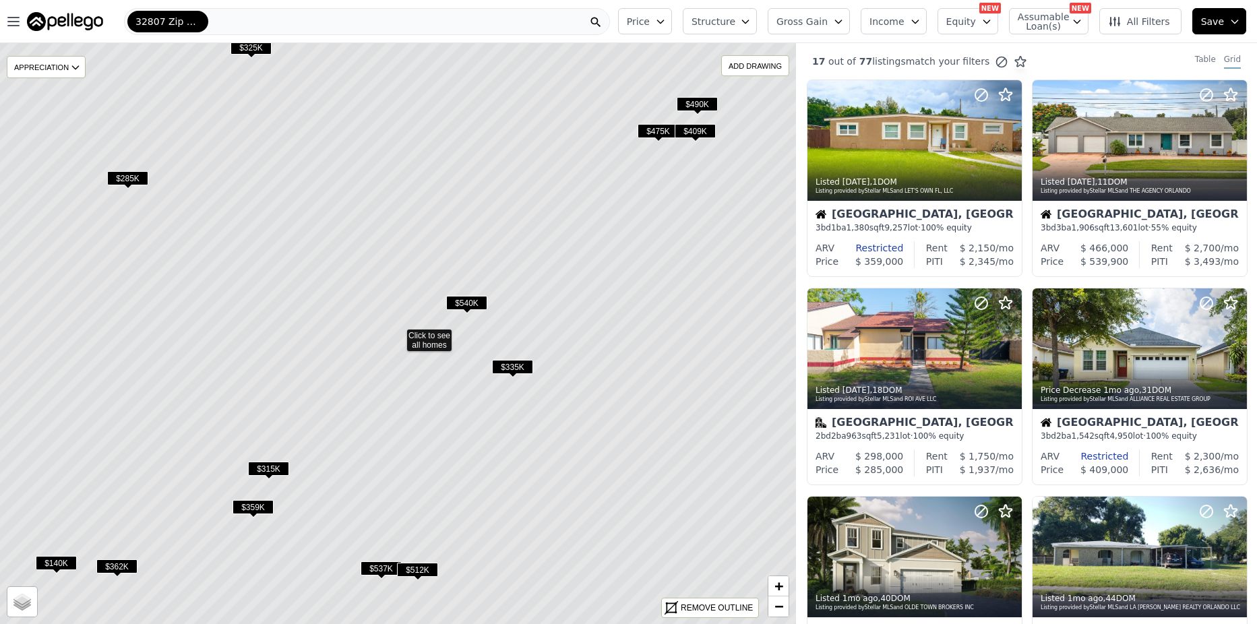
click at [243, 22] on div "32807 Zip Code" at bounding box center [367, 21] width 486 height 27
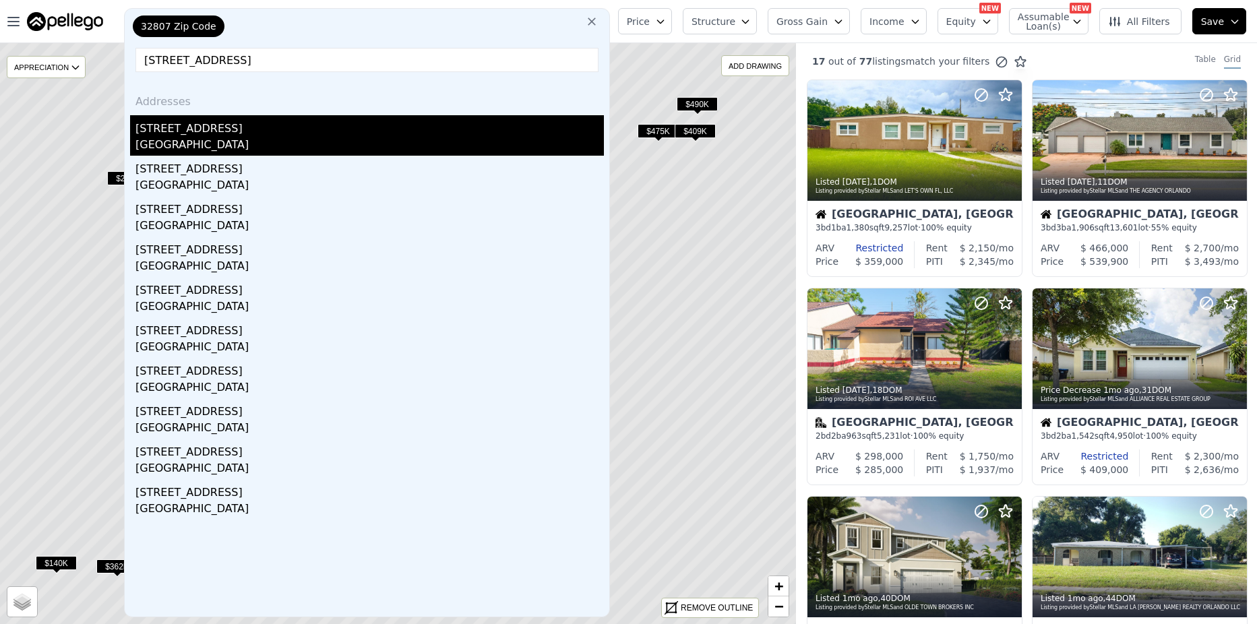
type input "[STREET_ADDRESS]"
click at [212, 127] on div "[STREET_ADDRESS]" at bounding box center [369, 126] width 468 height 22
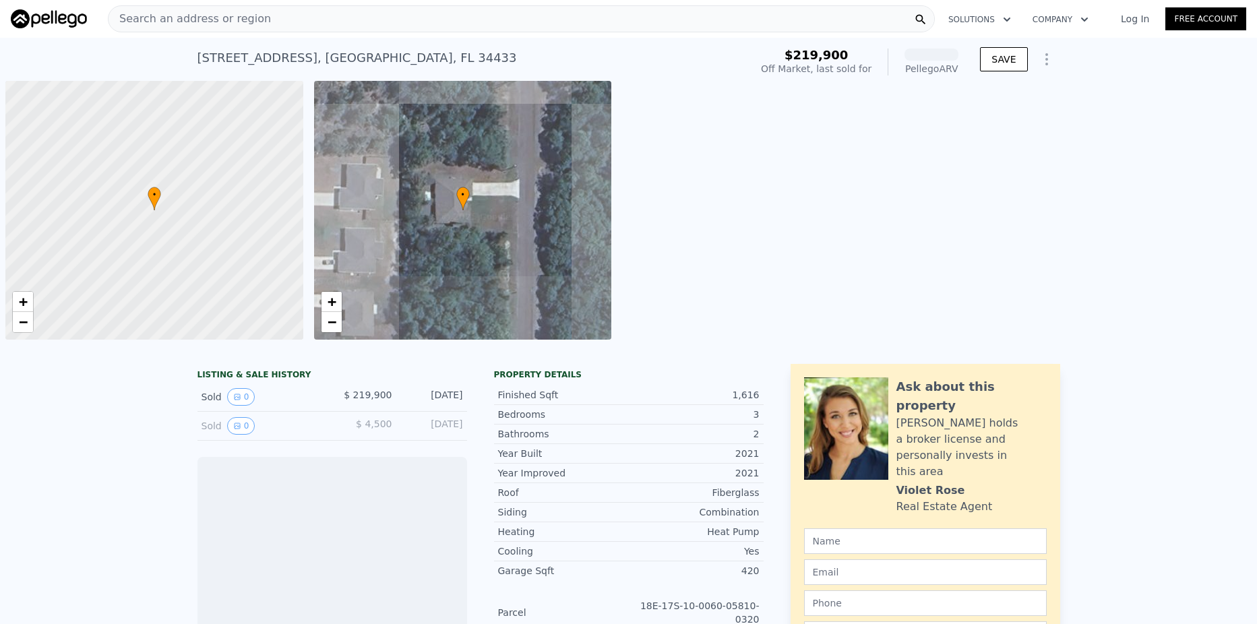
scroll to position [0, 5]
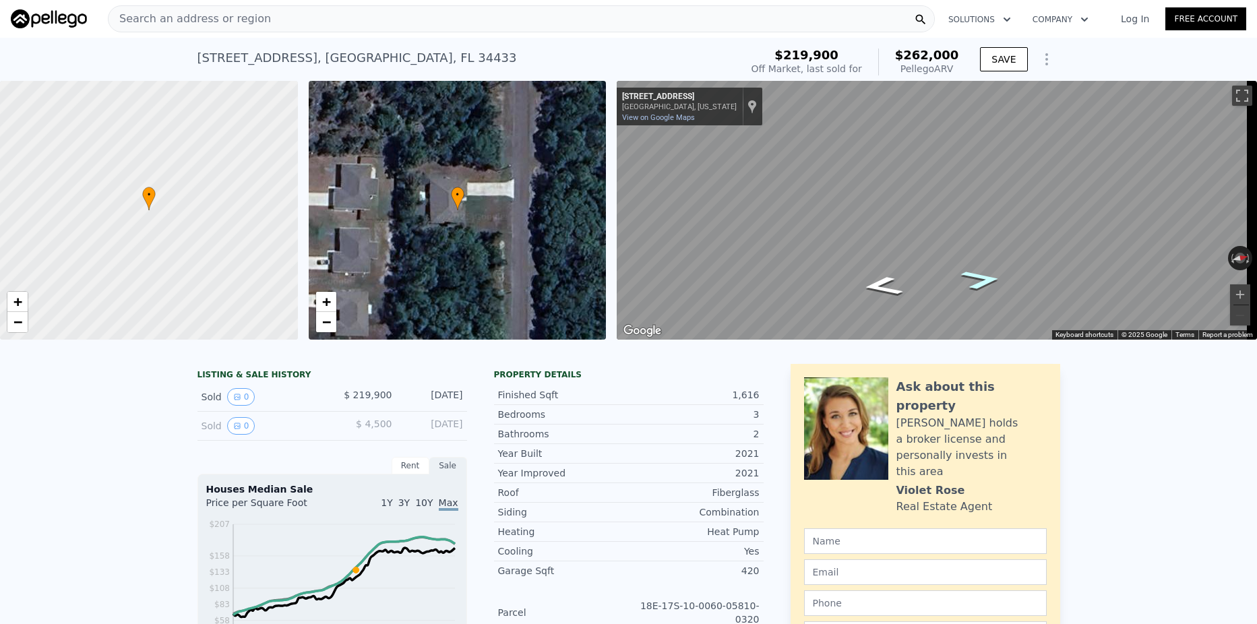
click at [986, 281] on icon "Go North, N Spartan Dr" at bounding box center [981, 280] width 75 height 29
click at [983, 179] on div "Map" at bounding box center [937, 210] width 640 height 259
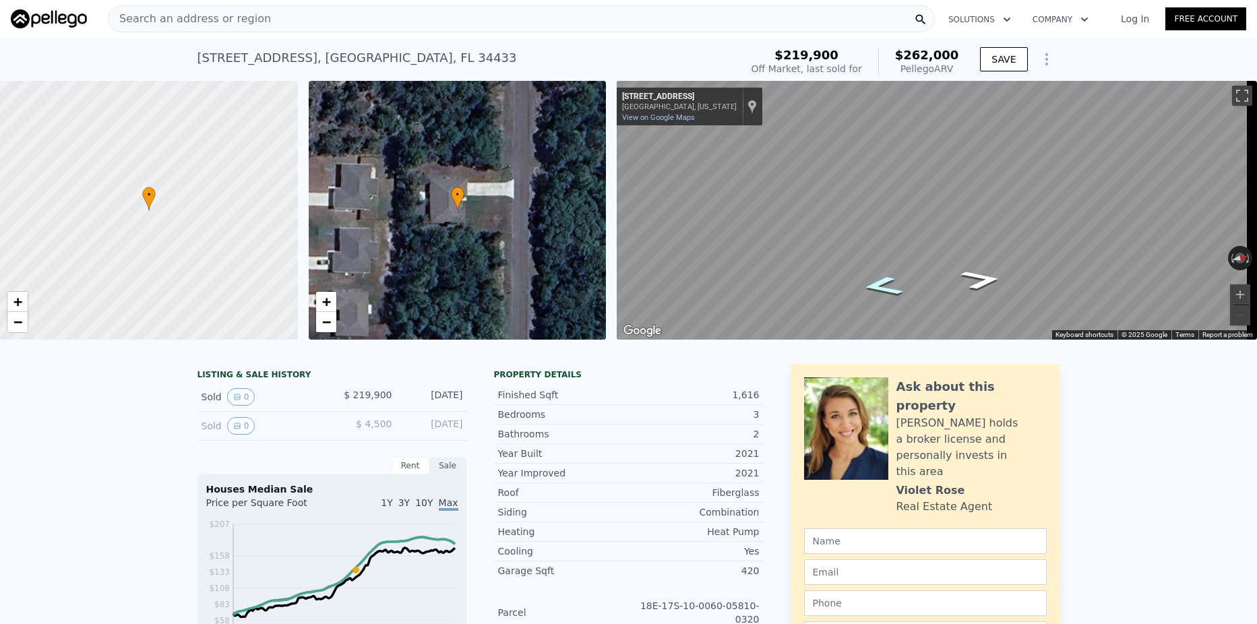
click at [879, 288] on icon "Go South, N Spartan Dr" at bounding box center [882, 286] width 75 height 29
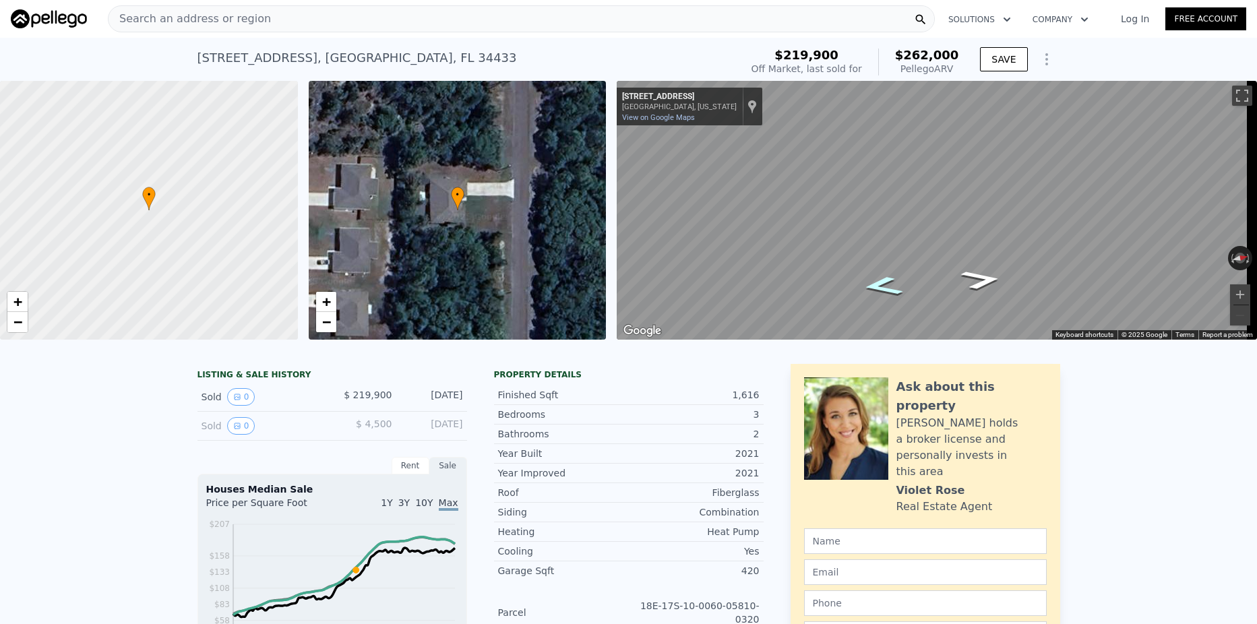
click at [879, 288] on icon "Go South, N Spartan Dr" at bounding box center [882, 286] width 75 height 29
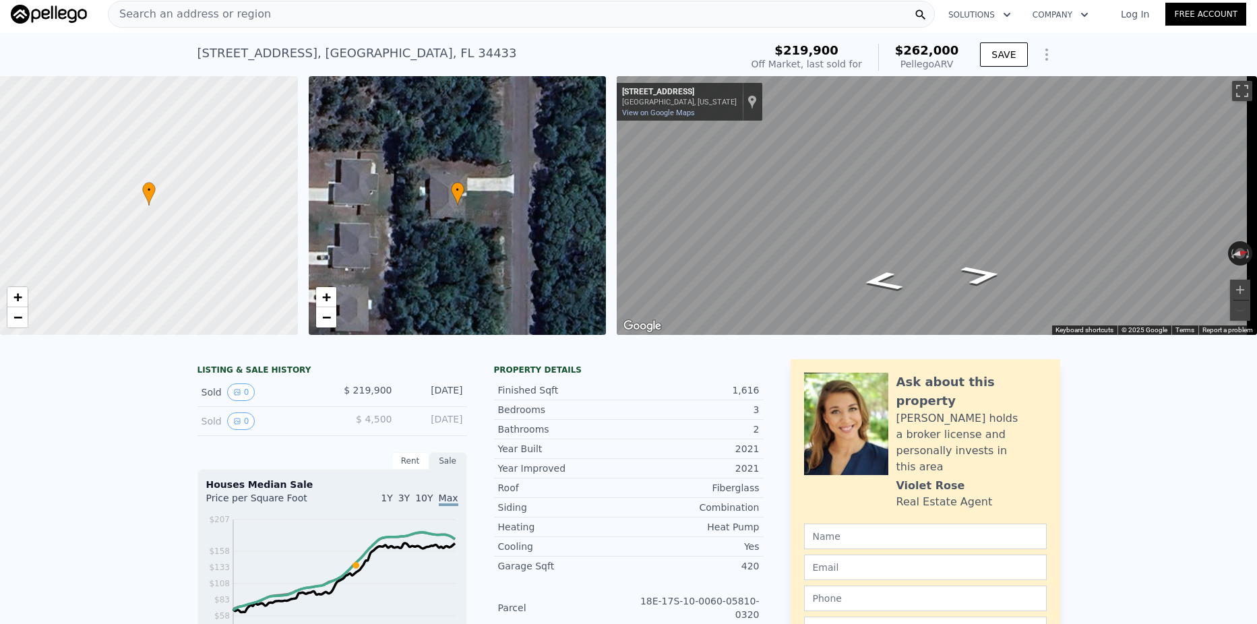
scroll to position [0, 0]
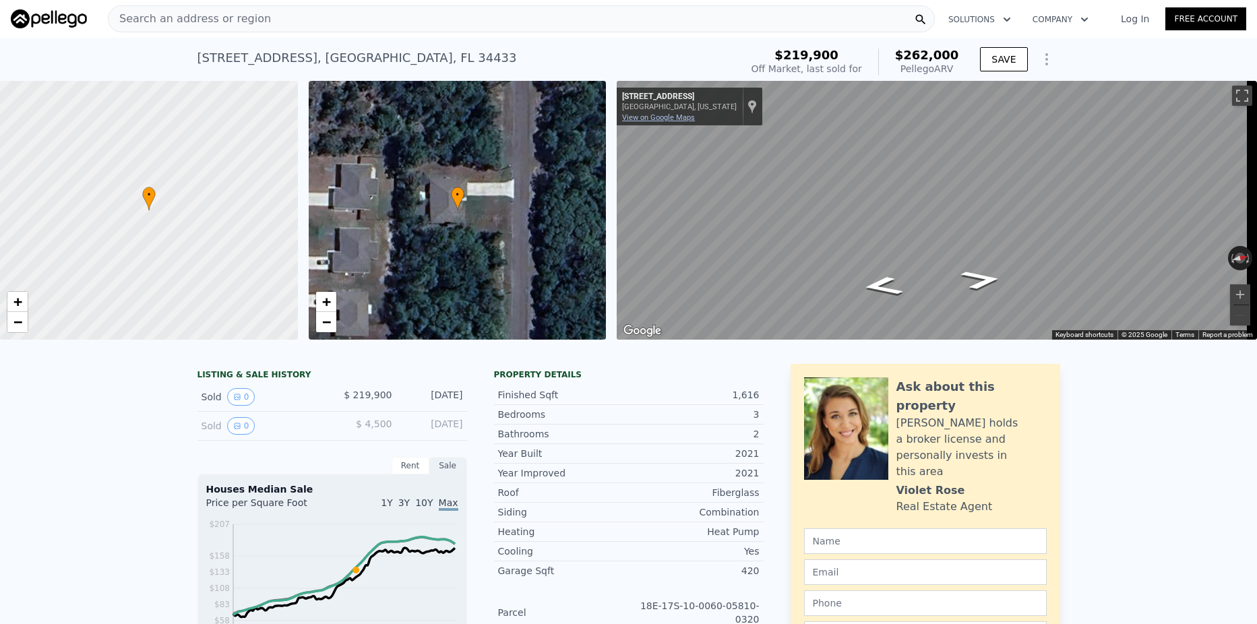
click at [665, 117] on link "View on Google Maps" at bounding box center [658, 117] width 73 height 9
